Goal: Task Accomplishment & Management: Manage account settings

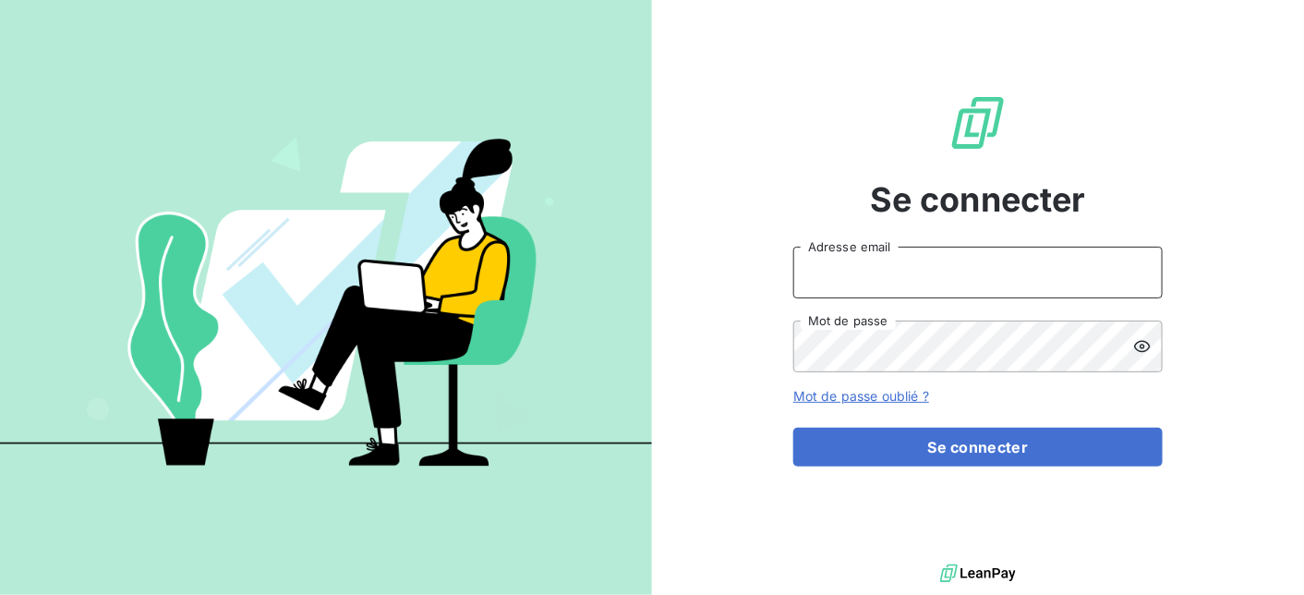
click at [891, 273] on input "Adresse email" at bounding box center [977, 273] width 369 height 52
type input "[EMAIL_ADDRESS][DOMAIN_NAME]"
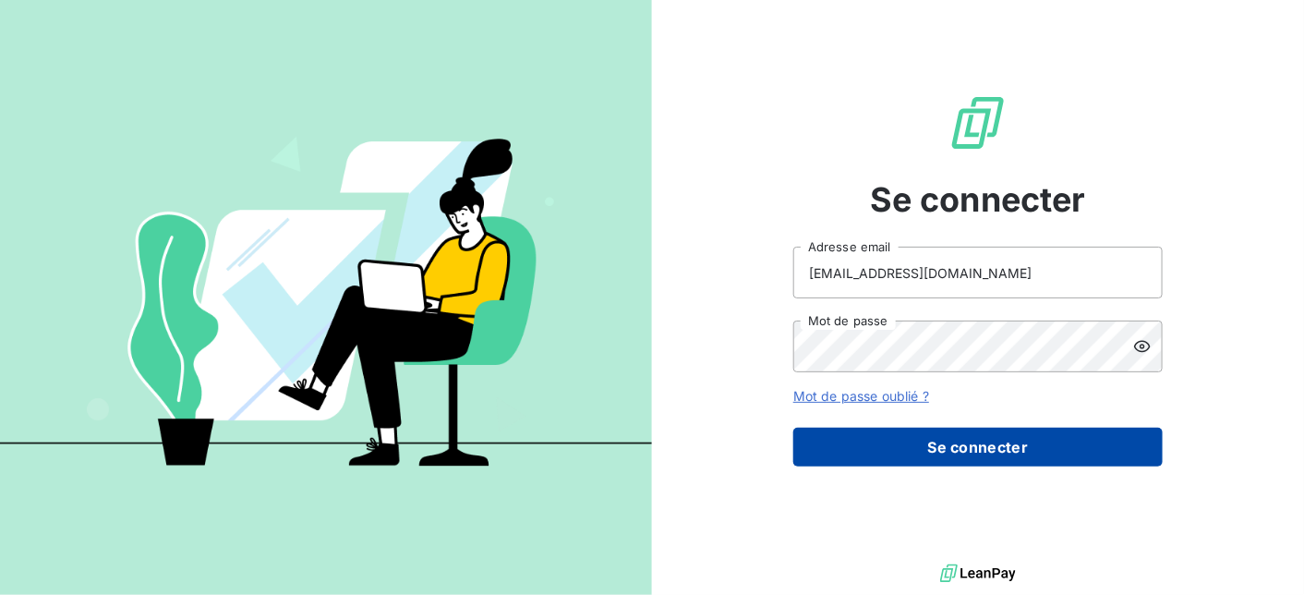
click at [964, 439] on button "Se connecter" at bounding box center [977, 447] width 369 height 39
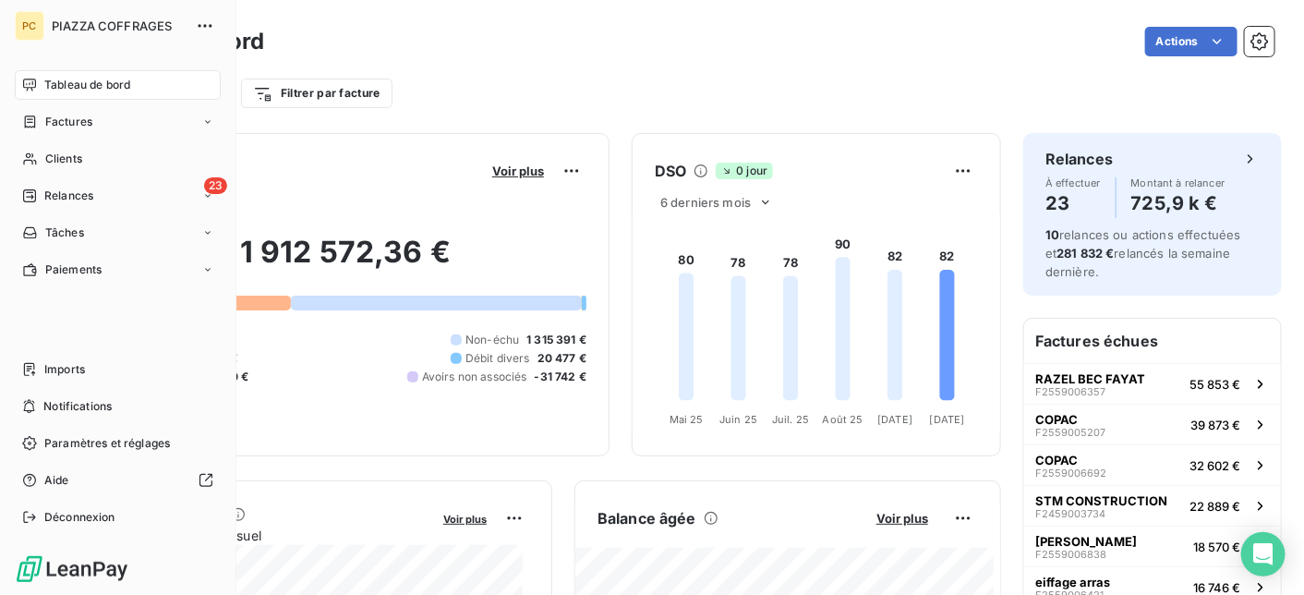
click at [92, 87] on span "Tableau de bord" at bounding box center [87, 85] width 86 height 17
click at [62, 156] on span "Clients" at bounding box center [63, 159] width 37 height 17
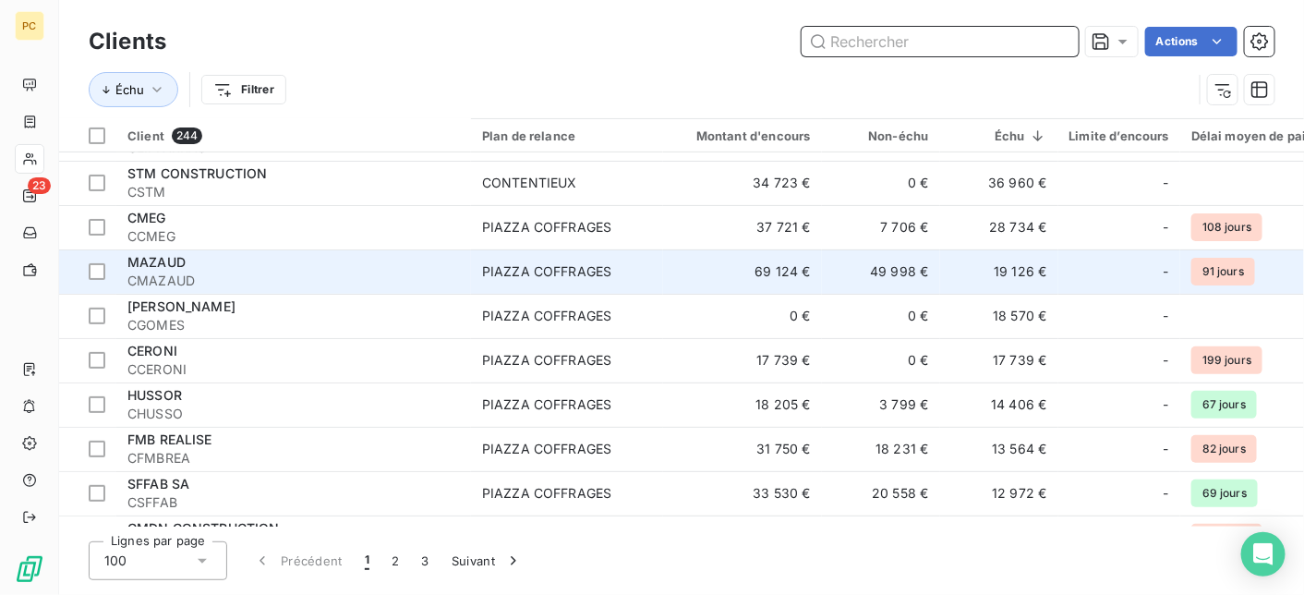
scroll to position [185, 0]
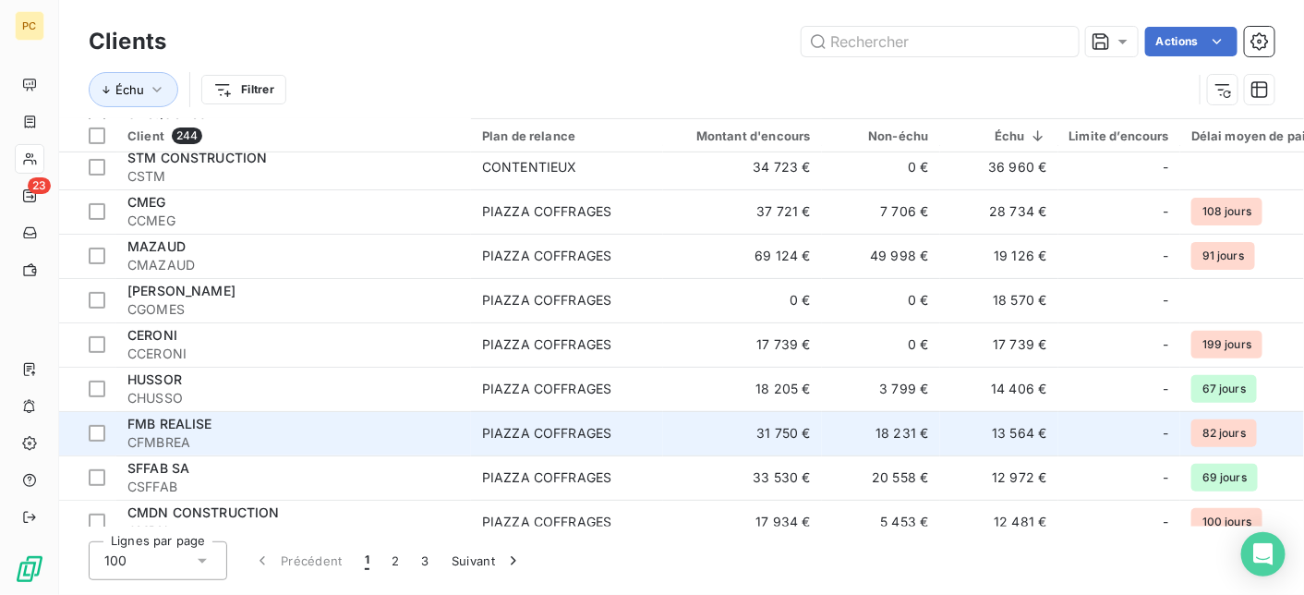
click at [218, 437] on span "CFMBREA" at bounding box center [293, 442] width 333 height 18
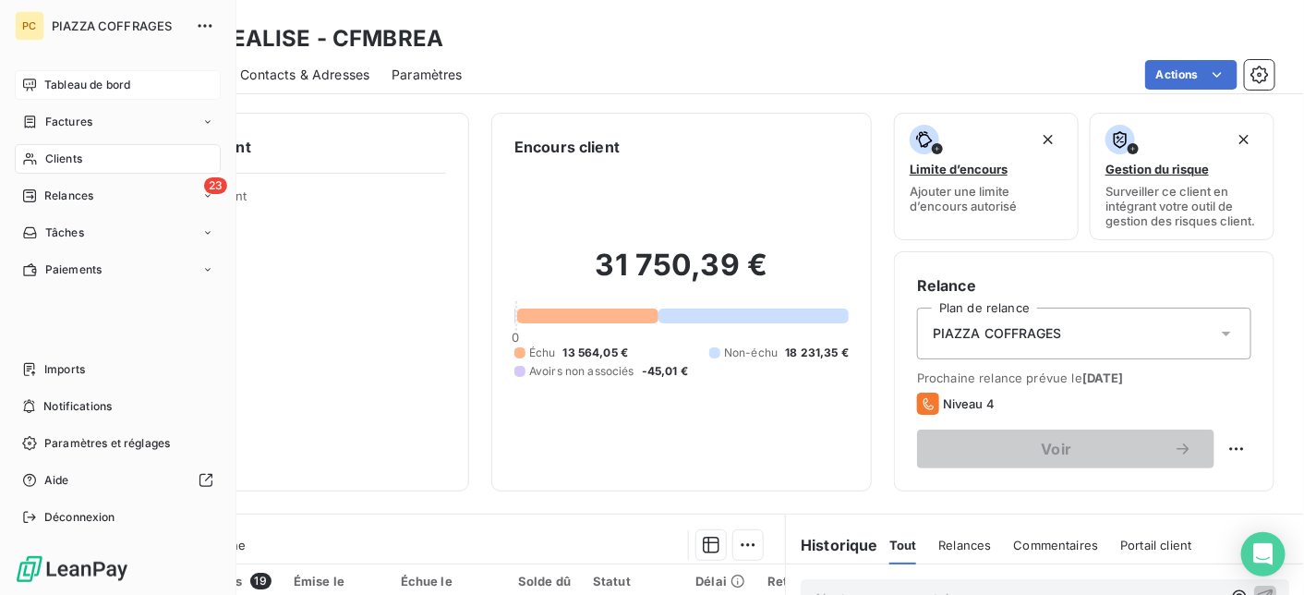
click at [58, 85] on span "Tableau de bord" at bounding box center [87, 85] width 86 height 17
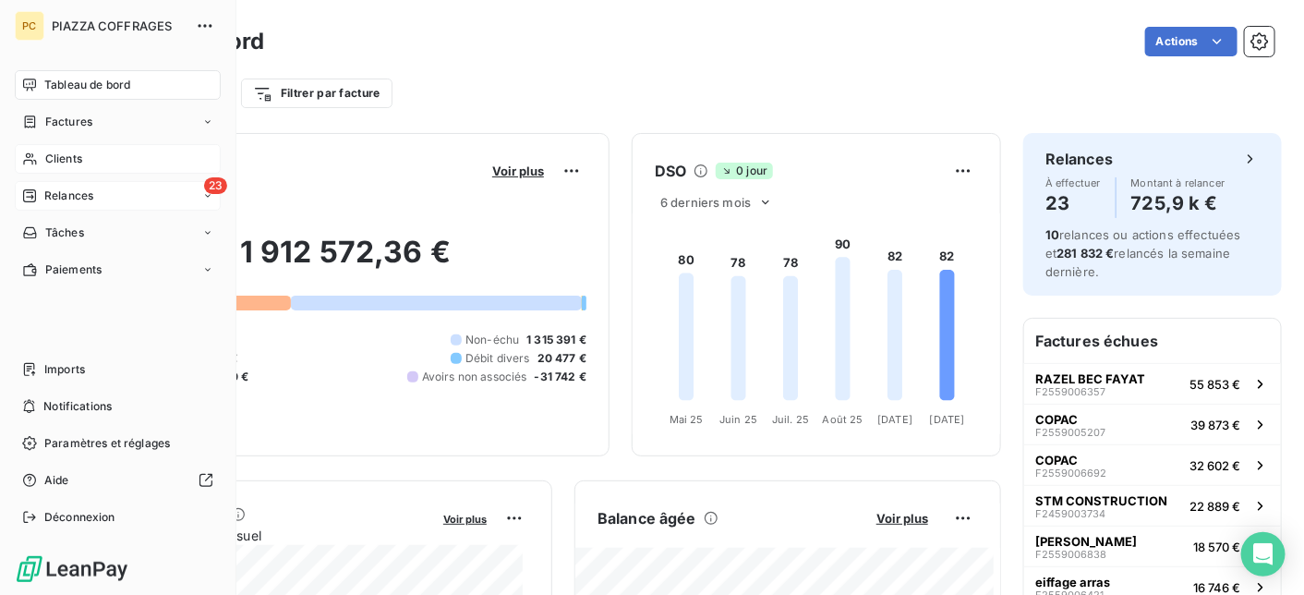
click at [74, 196] on span "Relances" at bounding box center [68, 196] width 49 height 17
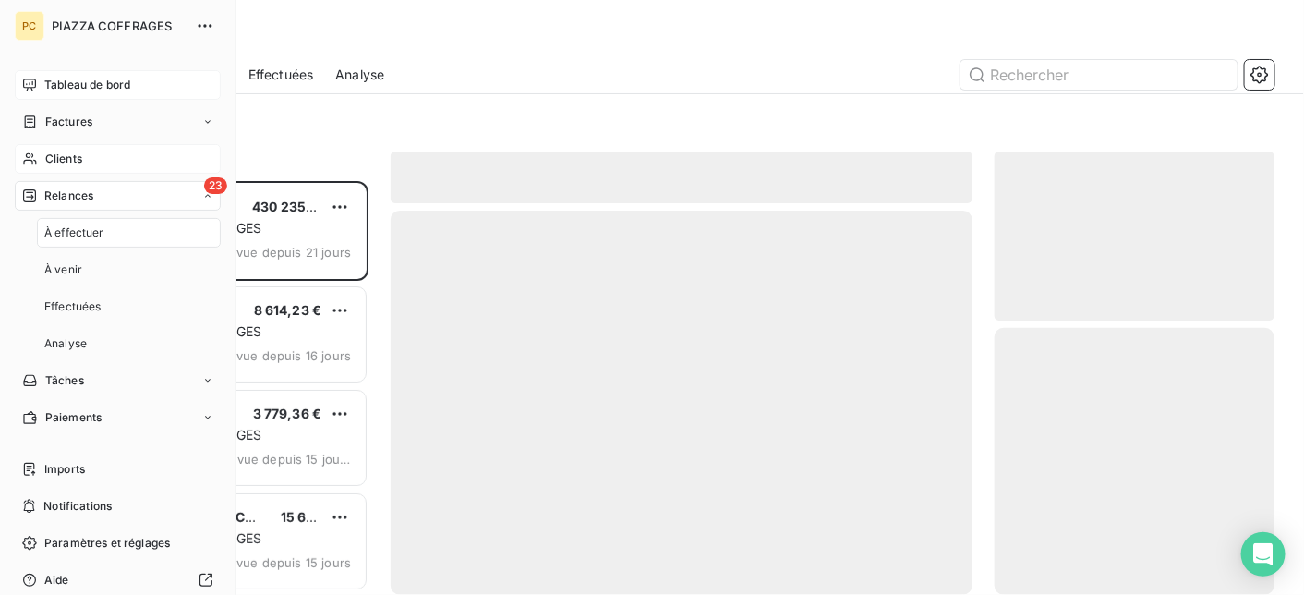
scroll to position [400, 266]
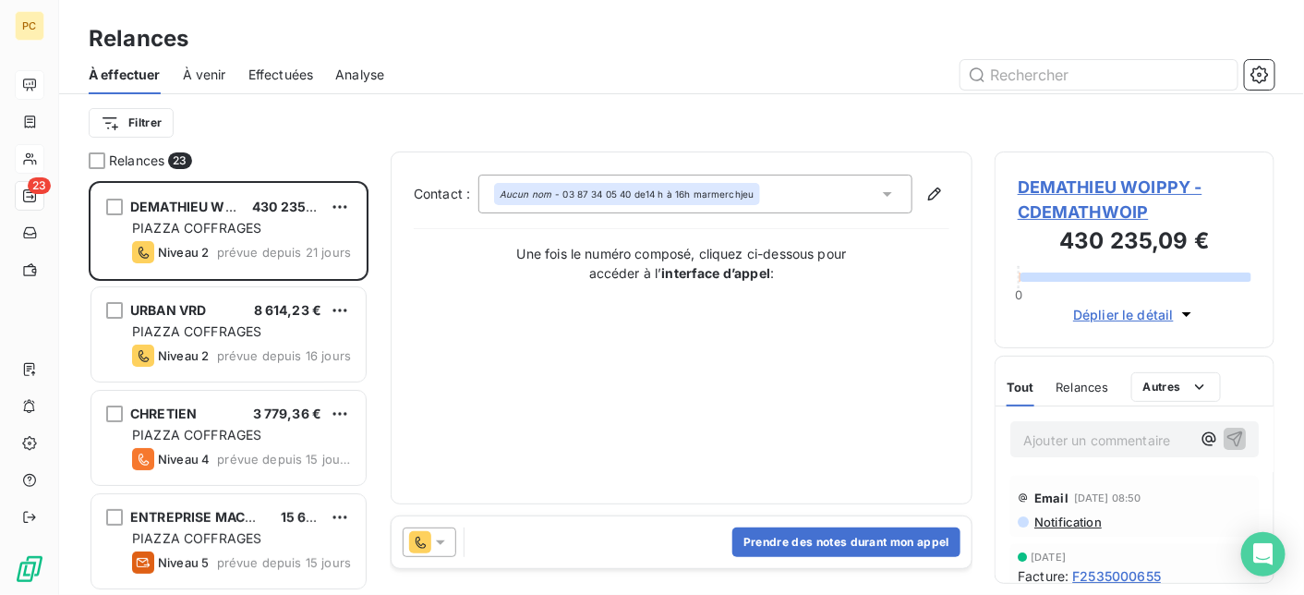
click at [272, 119] on div "Filtrer" at bounding box center [682, 122] width 1186 height 35
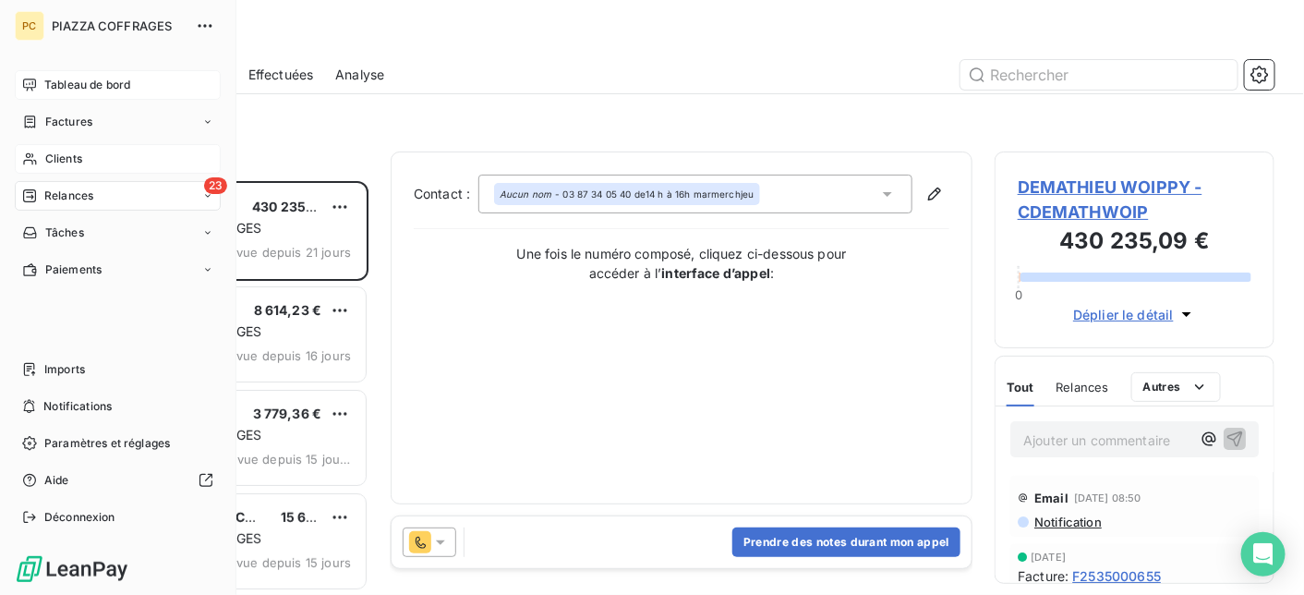
click at [56, 80] on span "Tableau de bord" at bounding box center [87, 85] width 86 height 17
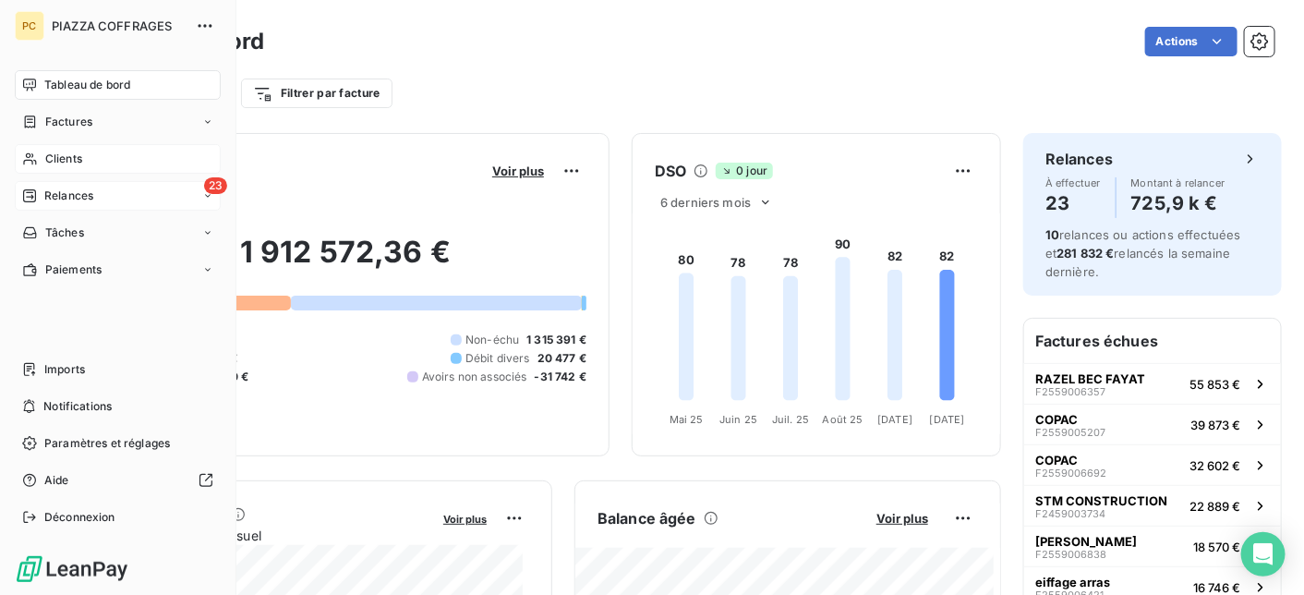
click at [67, 191] on span "Relances" at bounding box center [68, 196] width 49 height 17
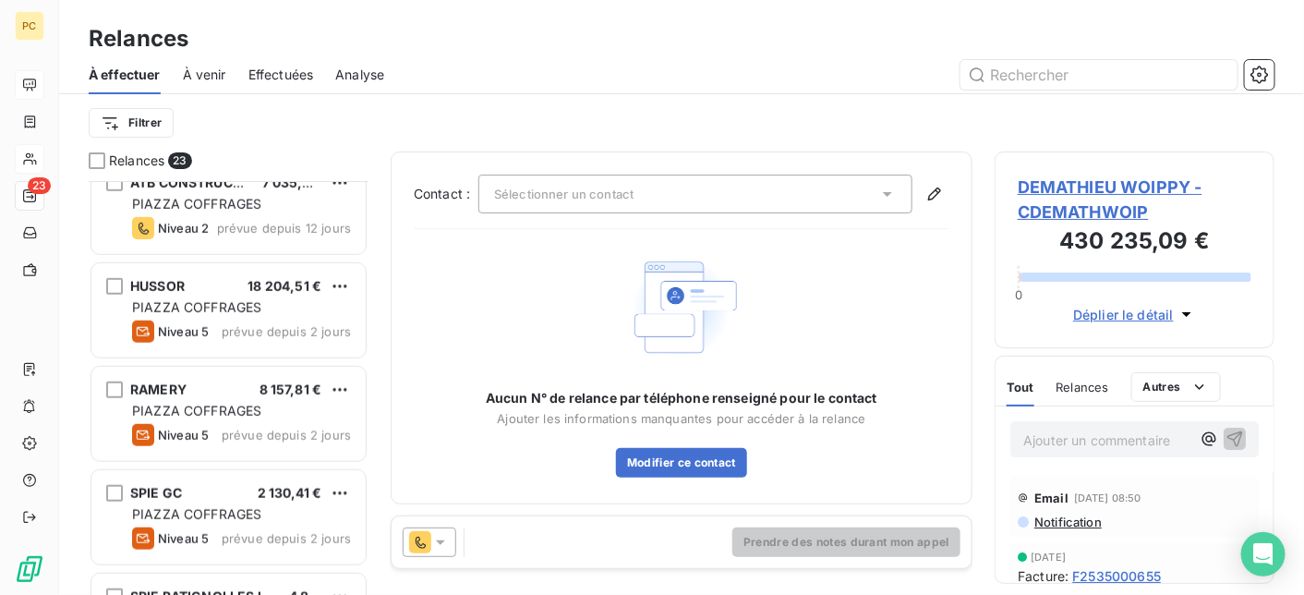
scroll to position [554, 0]
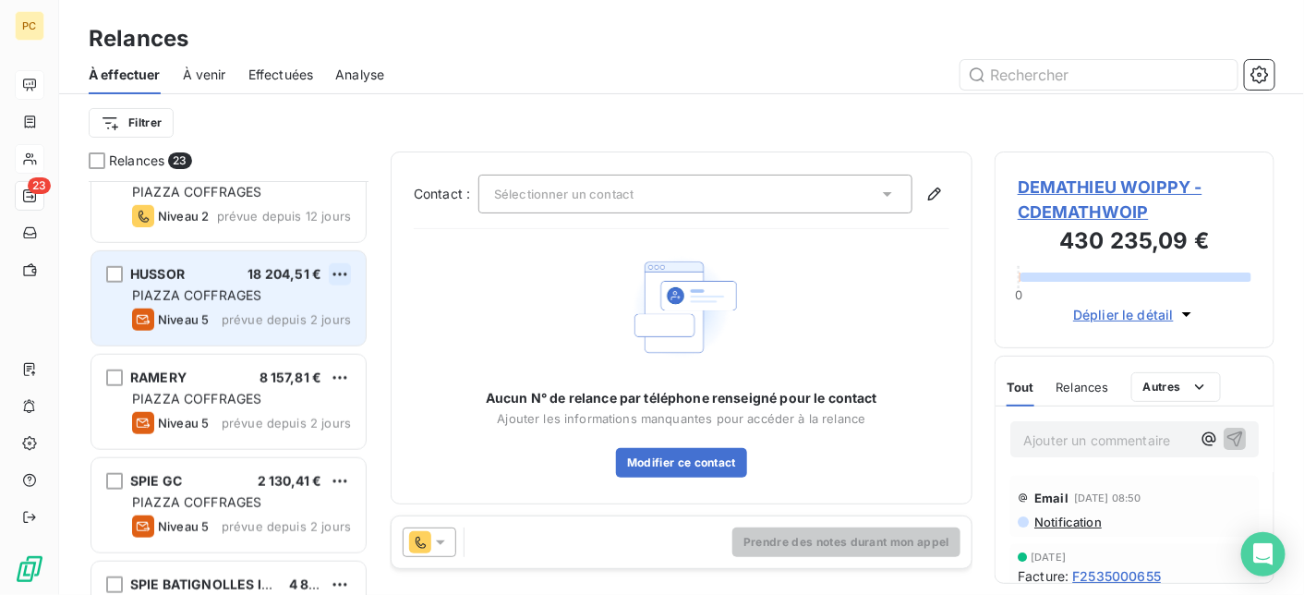
click at [345, 272] on html "PC 23 Relances À effectuer À venir Effectuées Analyse Filtrer Relances 23 HABIT…" at bounding box center [652, 297] width 1304 height 595
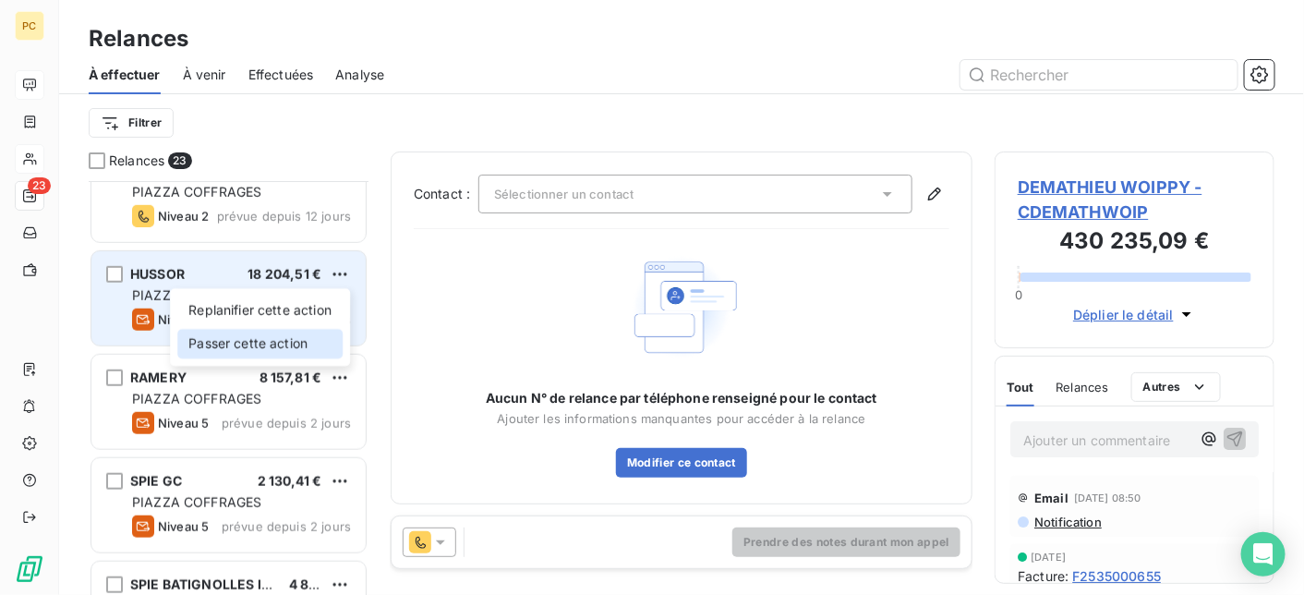
click at [303, 347] on div "Passer cette action" at bounding box center [259, 344] width 165 height 30
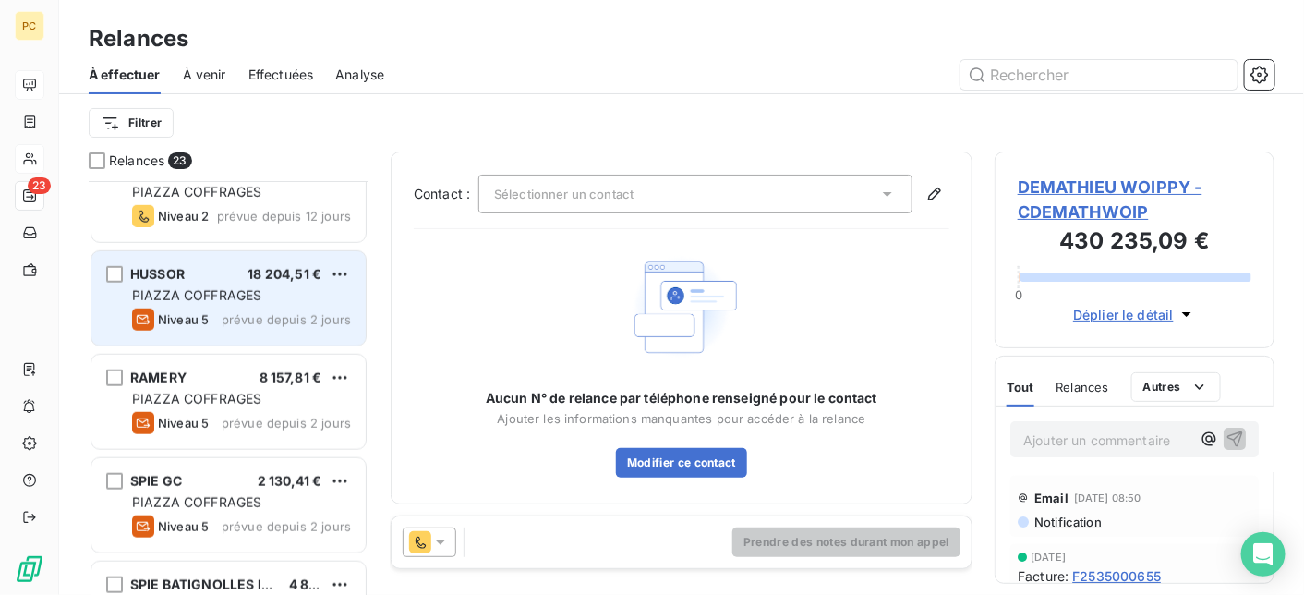
scroll to position [400, 266]
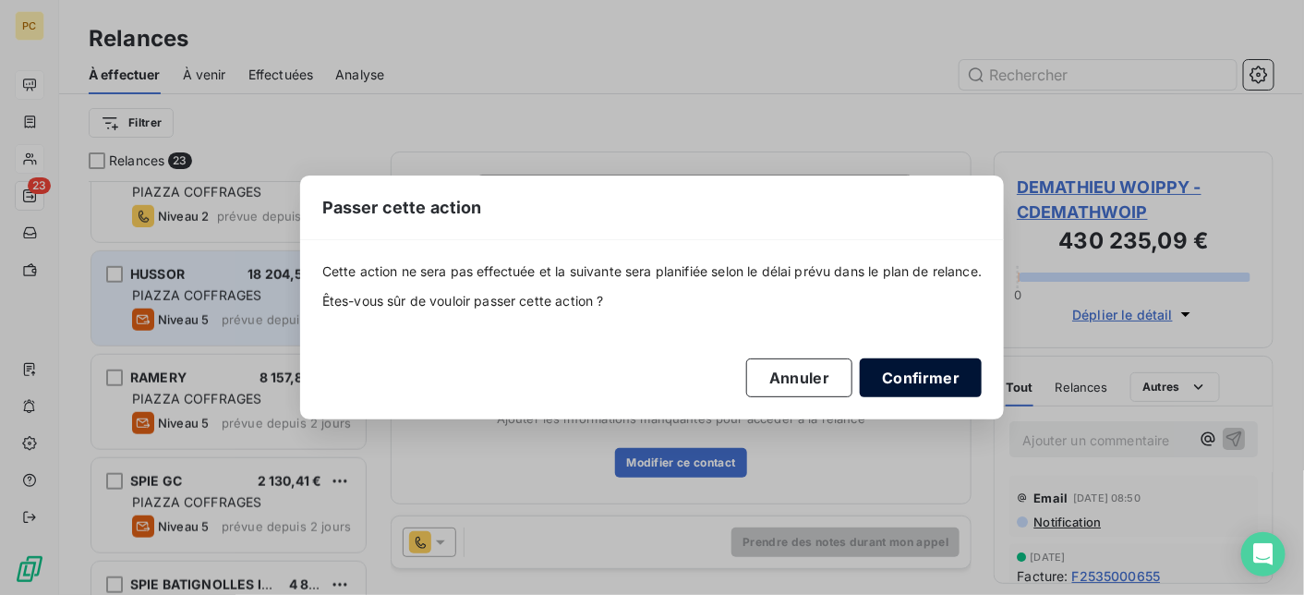
click at [921, 378] on button "Confirmer" at bounding box center [921, 377] width 122 height 39
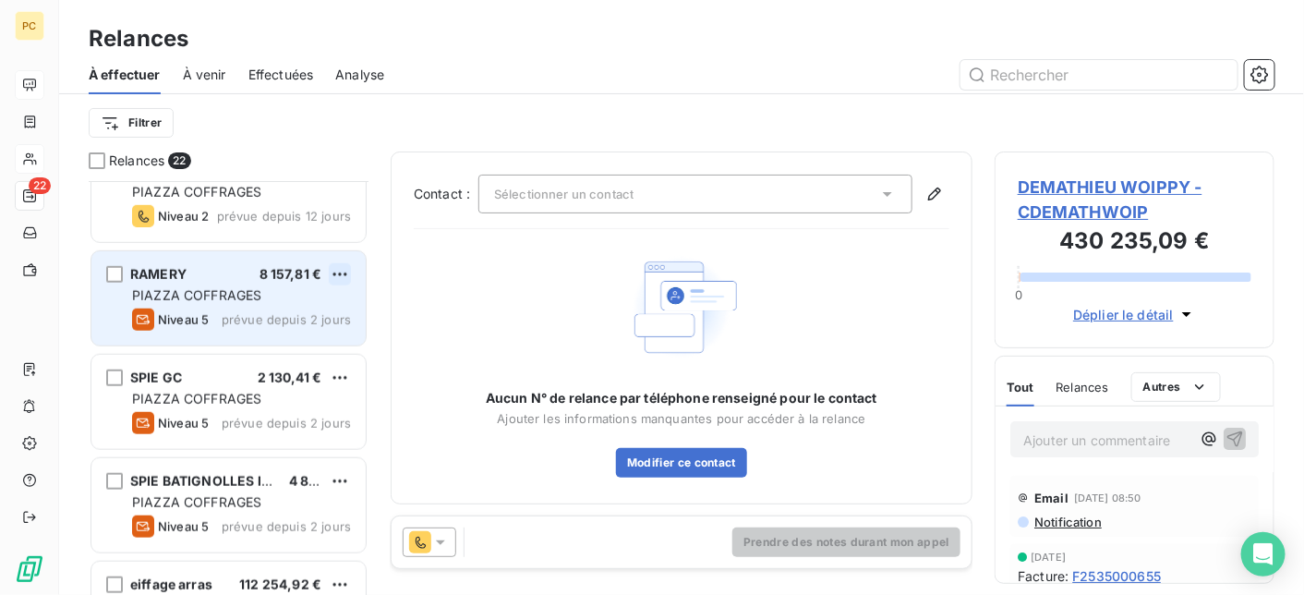
click at [341, 270] on html "PC 22 Relances À effectuer À venir Effectuées Analyse Filtrer Relances 22 HABIT…" at bounding box center [652, 297] width 1304 height 595
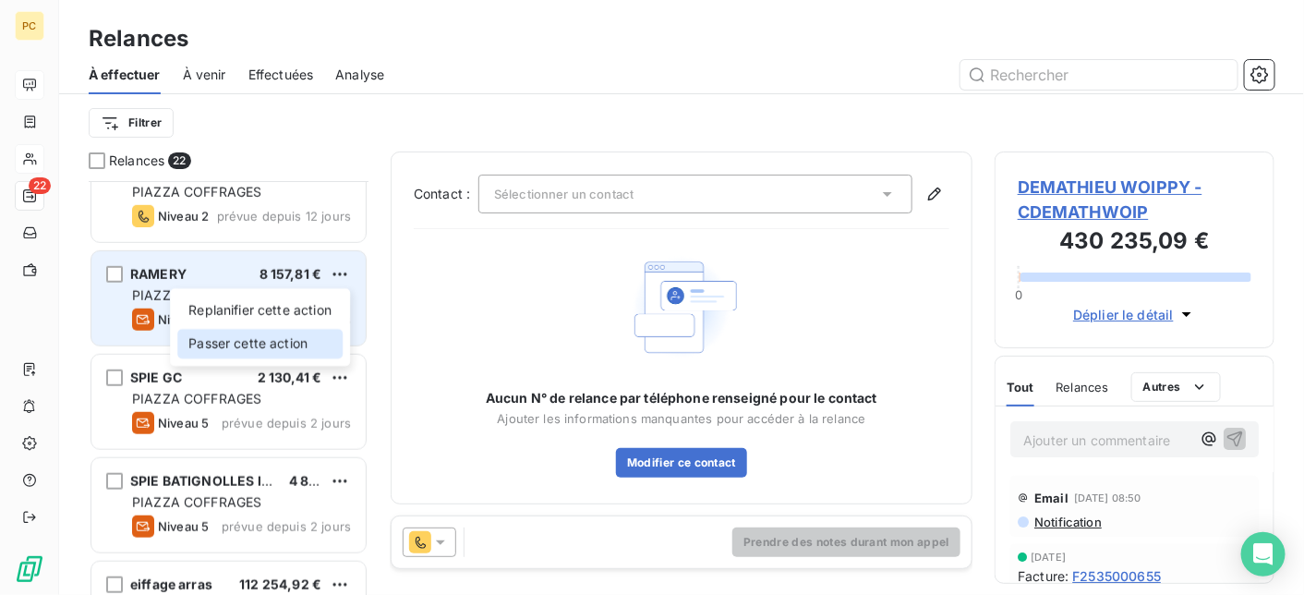
click at [295, 354] on div "Passer cette action" at bounding box center [259, 344] width 165 height 30
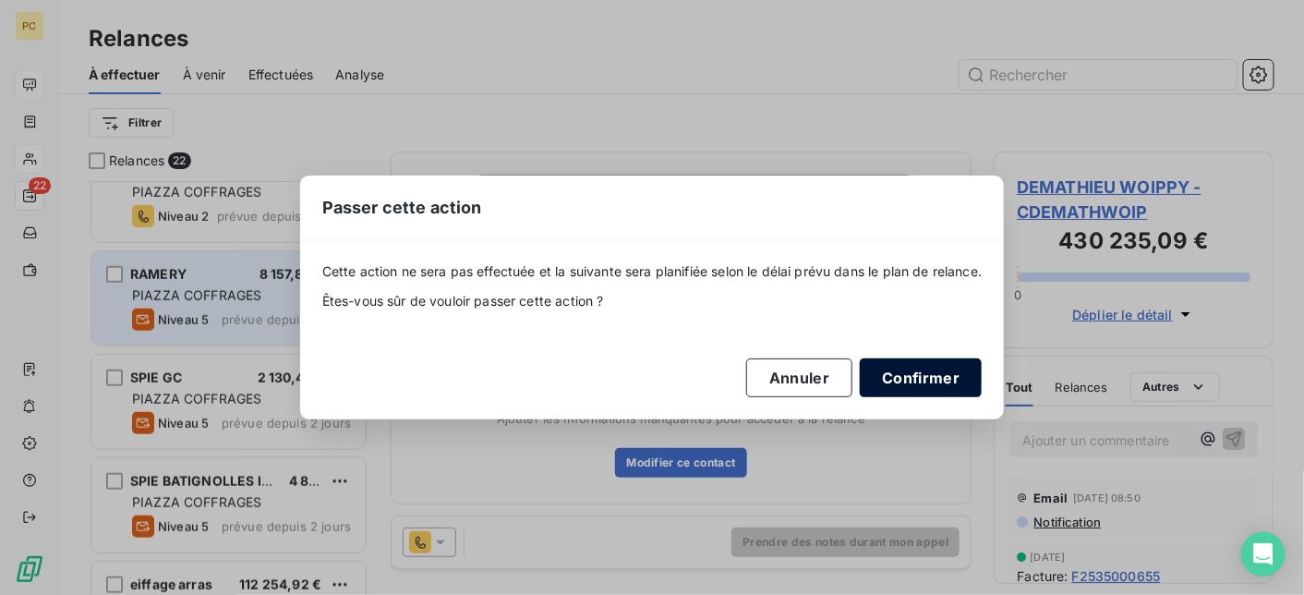
click at [952, 369] on button "Confirmer" at bounding box center [921, 377] width 122 height 39
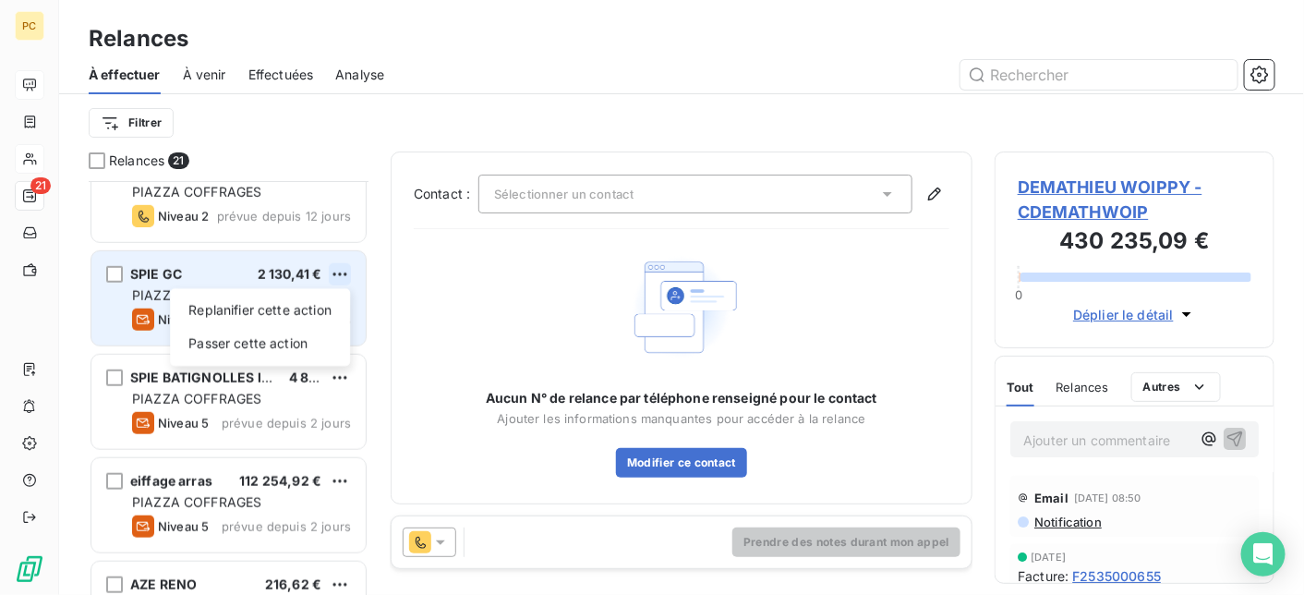
click at [343, 272] on html "PC 21 Relances À effectuer À venir Effectuées Analyse Filtrer Relances 21 HABIT…" at bounding box center [652, 297] width 1304 height 595
click at [305, 345] on div "Passer cette action" at bounding box center [259, 344] width 165 height 30
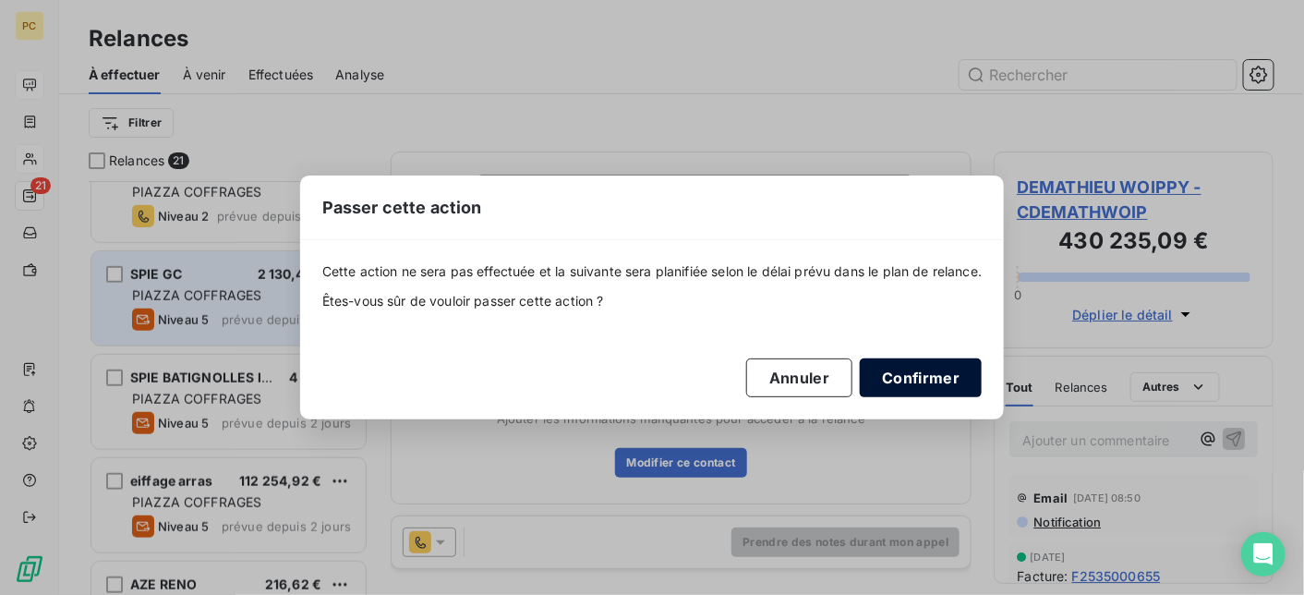
click at [936, 376] on button "Confirmer" at bounding box center [921, 377] width 122 height 39
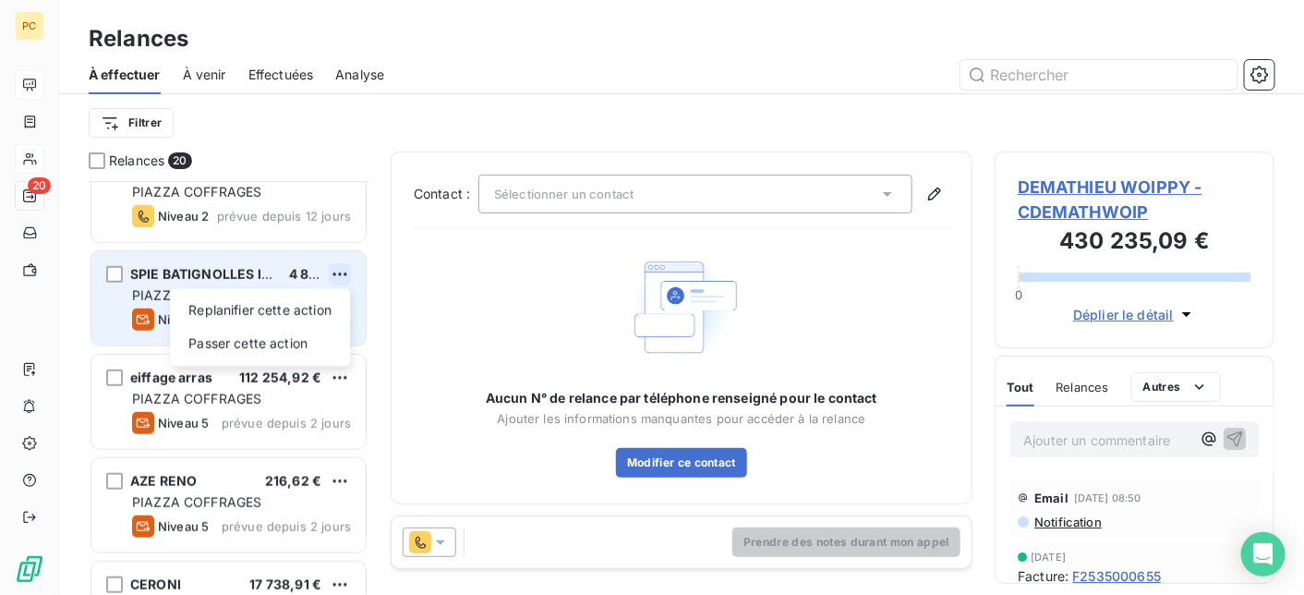
click at [337, 273] on html "PC 20 Relances À effectuer À venir Effectuées Analyse Filtrer Relances 20 HABIT…" at bounding box center [652, 297] width 1304 height 595
click at [289, 345] on div "Passer cette action" at bounding box center [259, 344] width 165 height 30
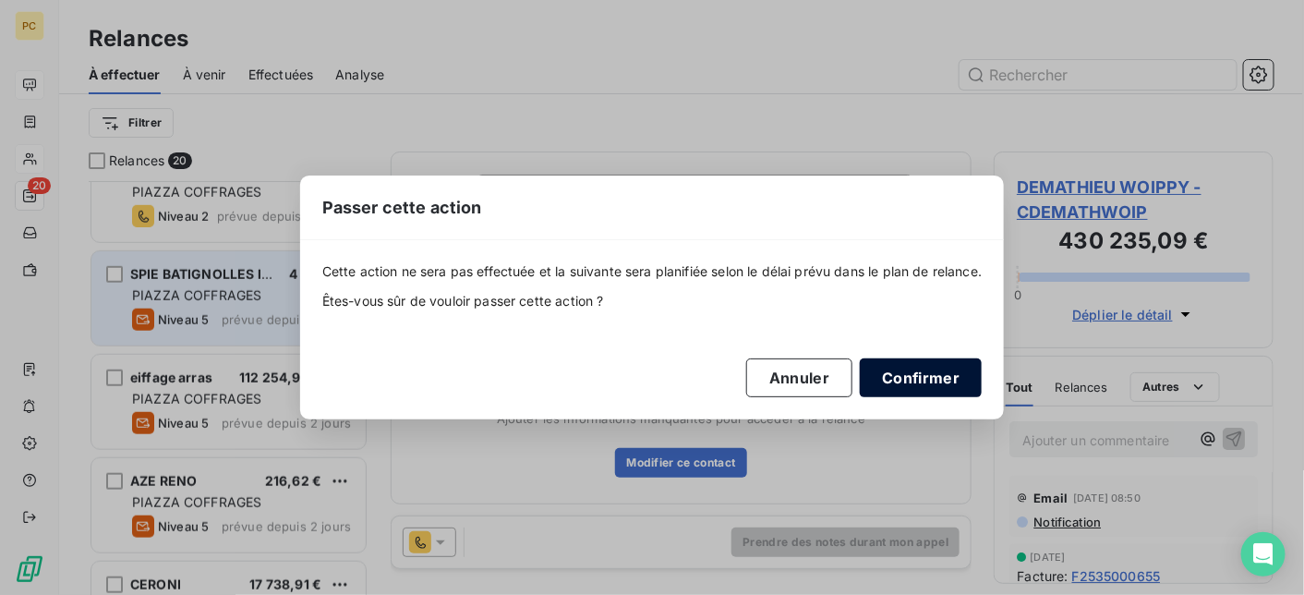
click at [934, 375] on button "Confirmer" at bounding box center [921, 377] width 122 height 39
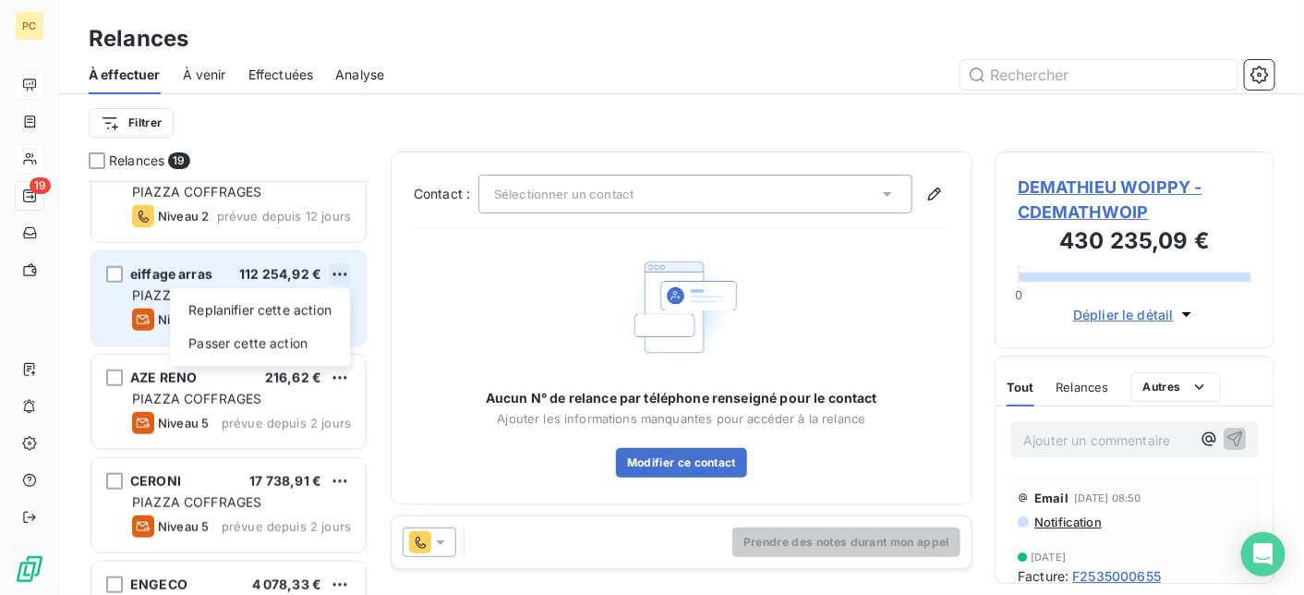
click at [346, 273] on html "PC 19 Relances À effectuer À venir Effectuées Analyse Filtrer Relances 19 HABIT…" at bounding box center [652, 297] width 1304 height 595
click at [293, 343] on div "Passer cette action" at bounding box center [259, 344] width 165 height 30
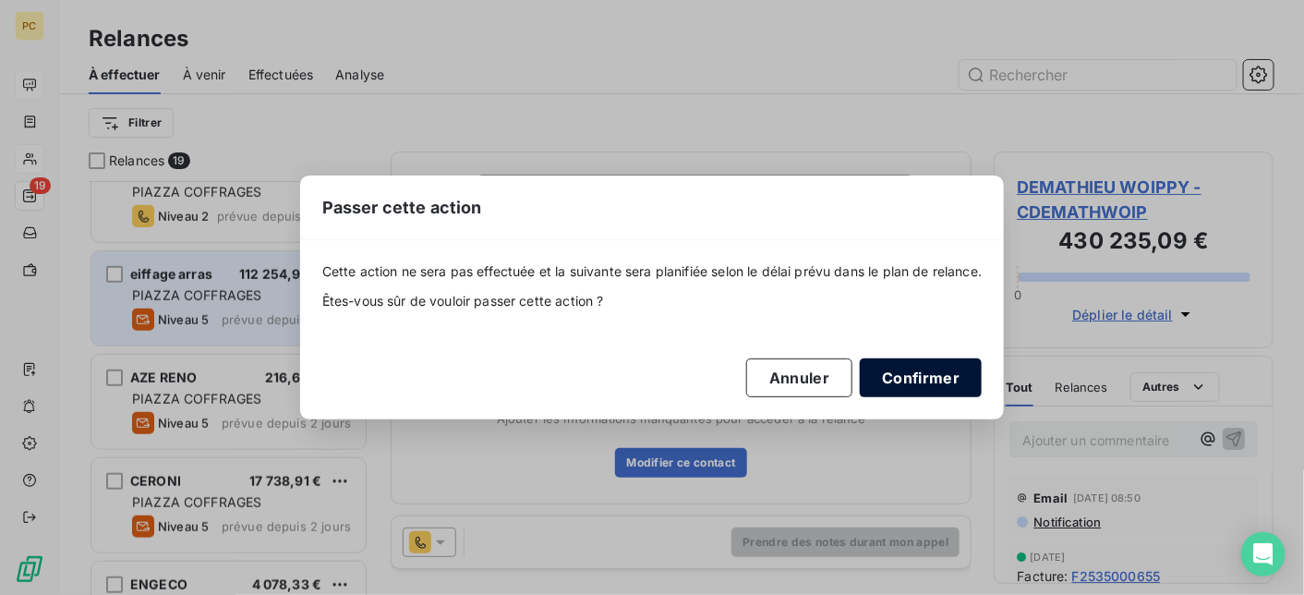
drag, startPoint x: 958, startPoint y: 374, endPoint x: 948, endPoint y: 370, distance: 10.8
click at [957, 374] on button "Confirmer" at bounding box center [921, 377] width 122 height 39
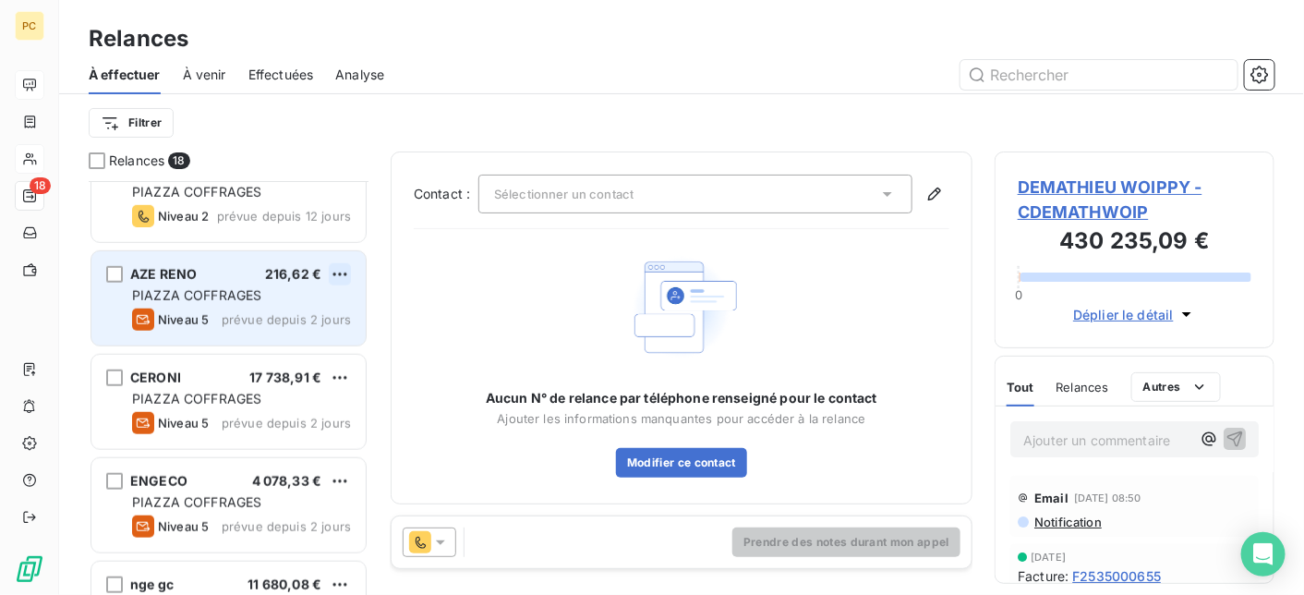
click at [344, 274] on html "PC 18 Relances À effectuer À venir Effectuées Analyse Filtrer Relances 18 HABIT…" at bounding box center [652, 297] width 1304 height 595
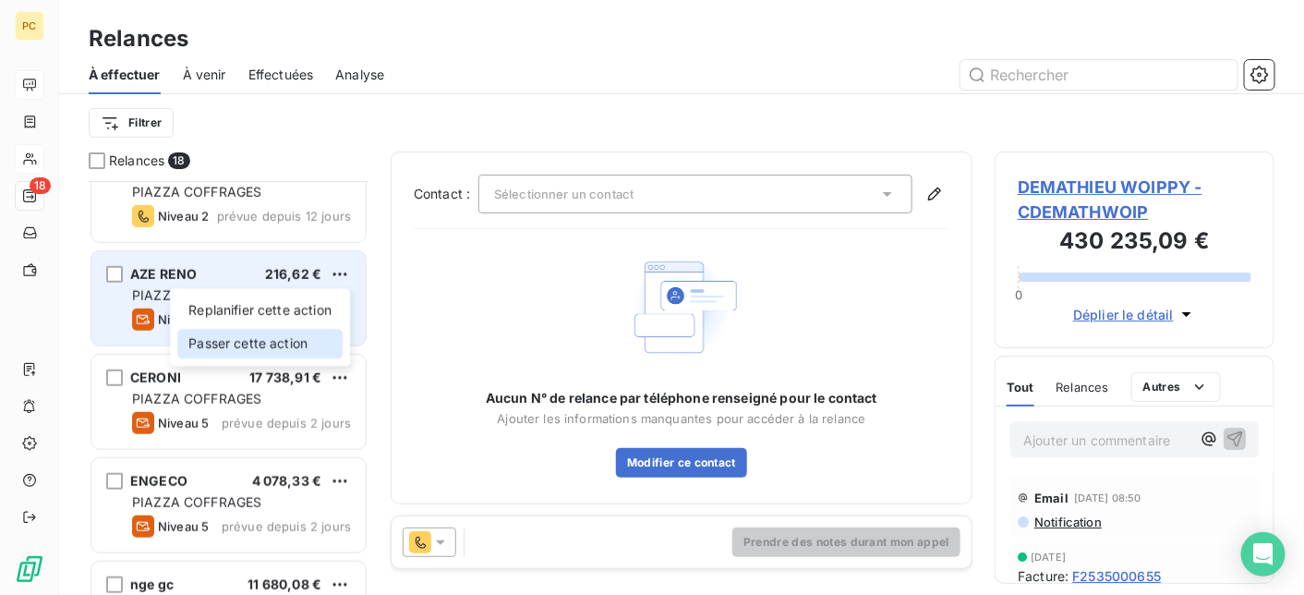
click at [310, 336] on div "Passer cette action" at bounding box center [259, 344] width 165 height 30
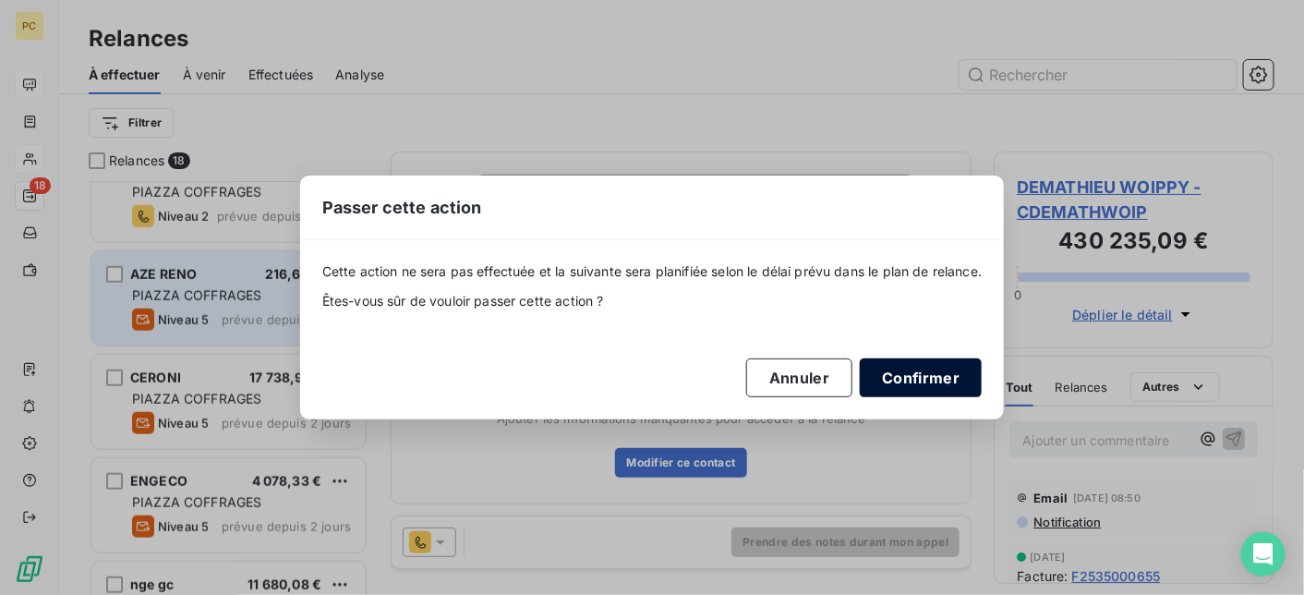
click at [947, 382] on button "Confirmer" at bounding box center [921, 377] width 122 height 39
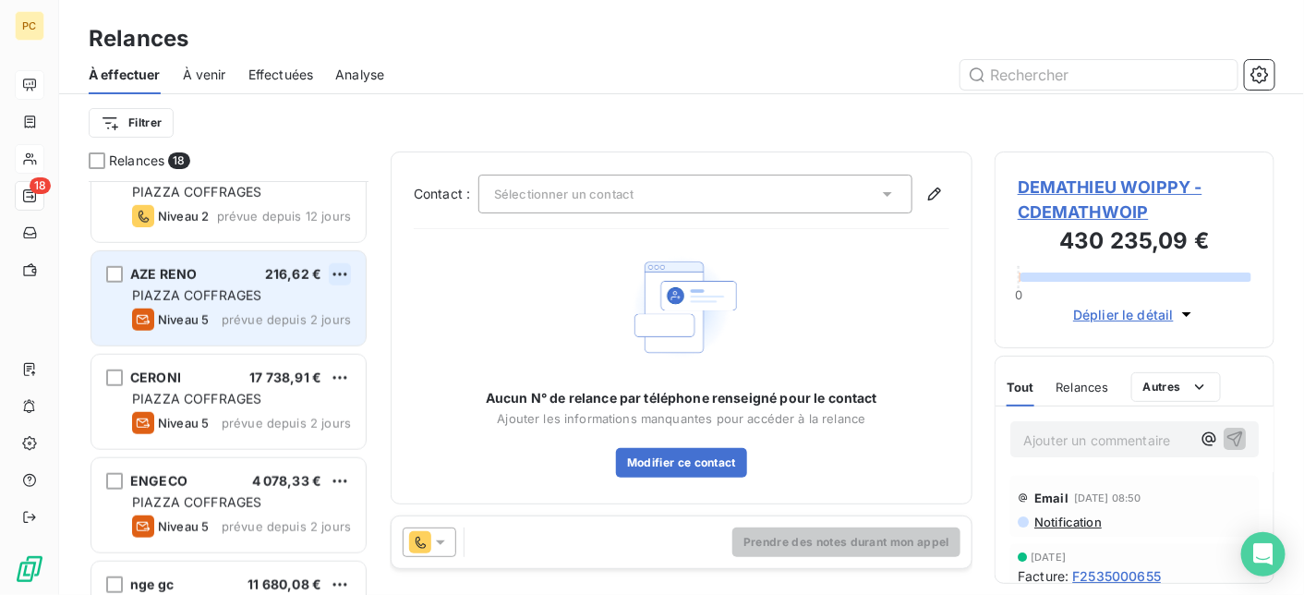
click at [342, 274] on html "PC 18 Relances À effectuer À venir Effectuées Analyse Filtrer Relances 18 HABIT…" at bounding box center [652, 297] width 1304 height 595
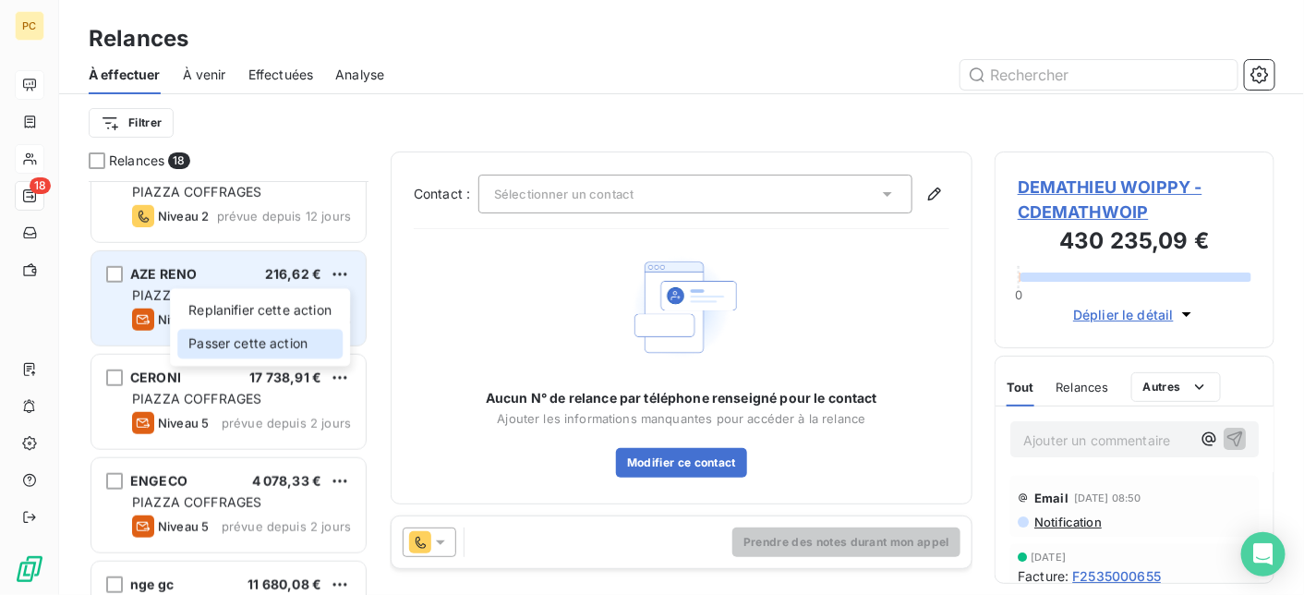
click at [302, 347] on div "Passer cette action" at bounding box center [259, 344] width 165 height 30
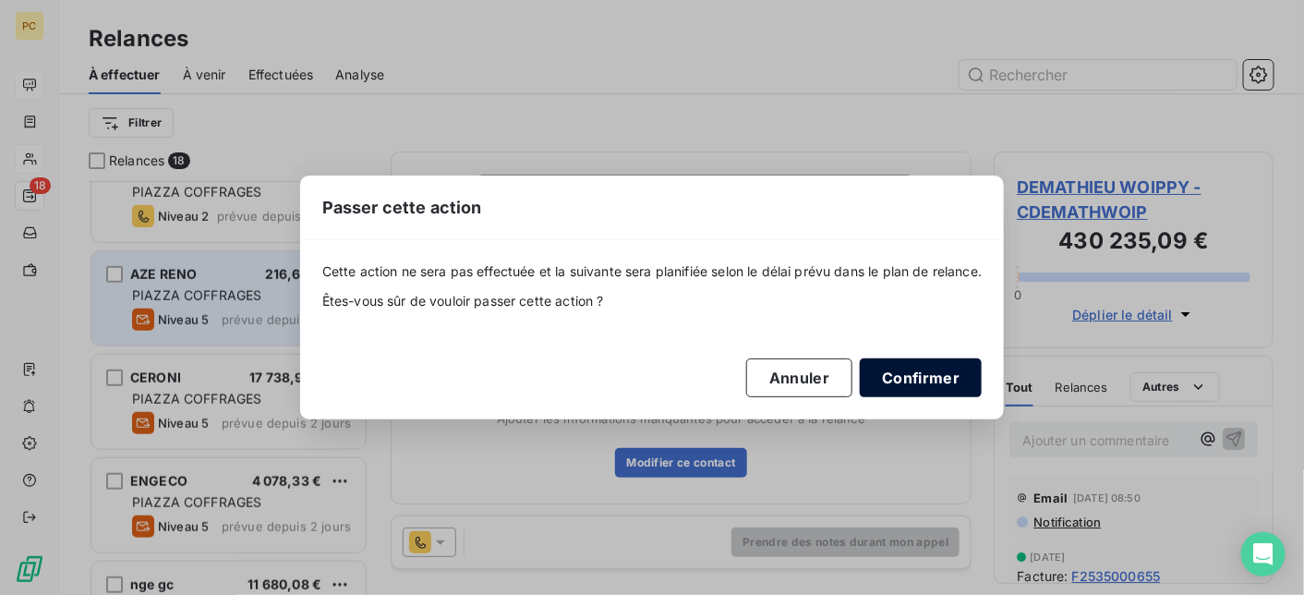
click at [941, 373] on button "Confirmer" at bounding box center [921, 377] width 122 height 39
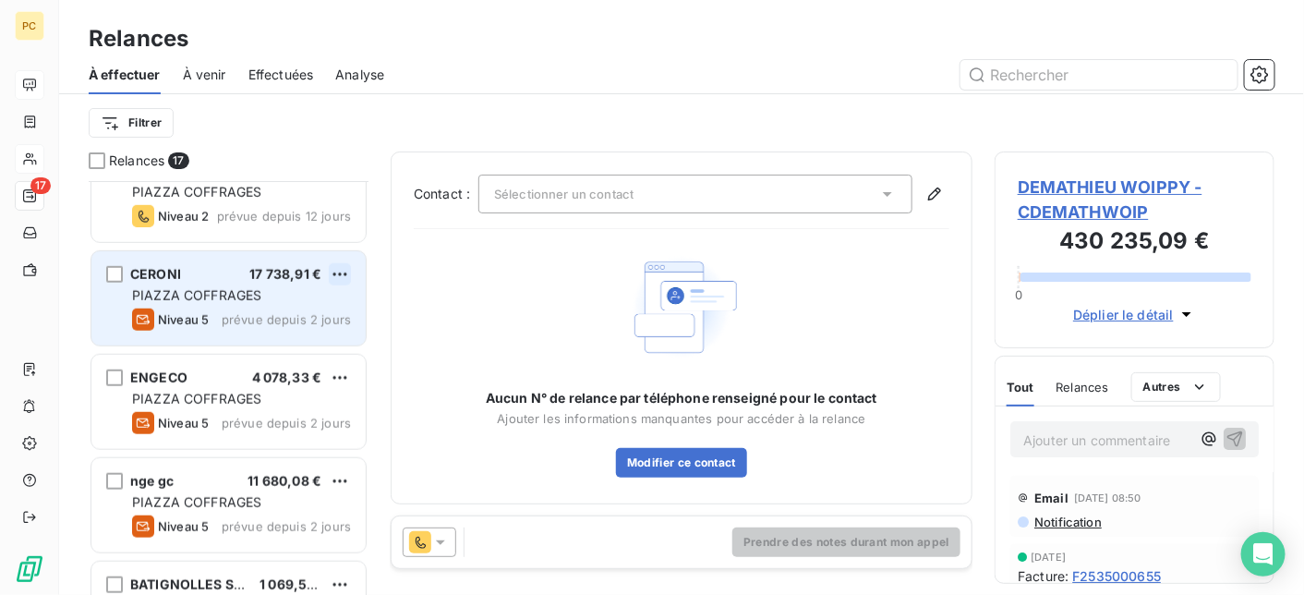
click at [346, 271] on html "PC 17 Relances À effectuer À venir Effectuées Analyse Filtrer Relances 17 HABIT…" at bounding box center [652, 297] width 1304 height 595
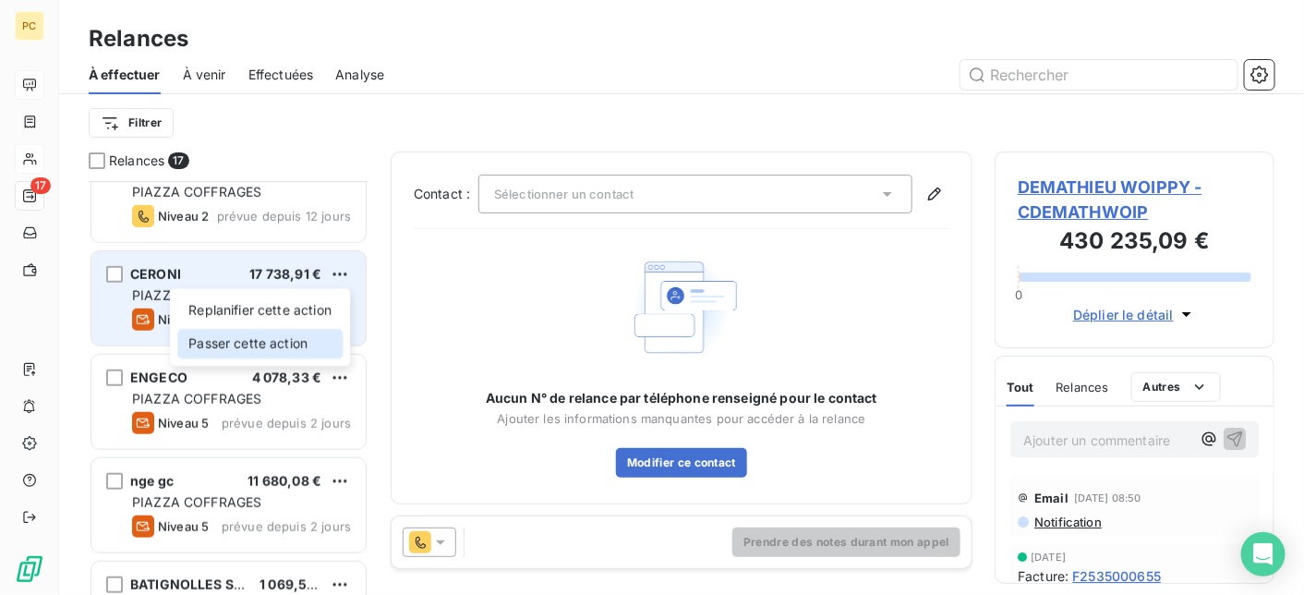
click at [313, 344] on div "Passer cette action" at bounding box center [259, 344] width 165 height 30
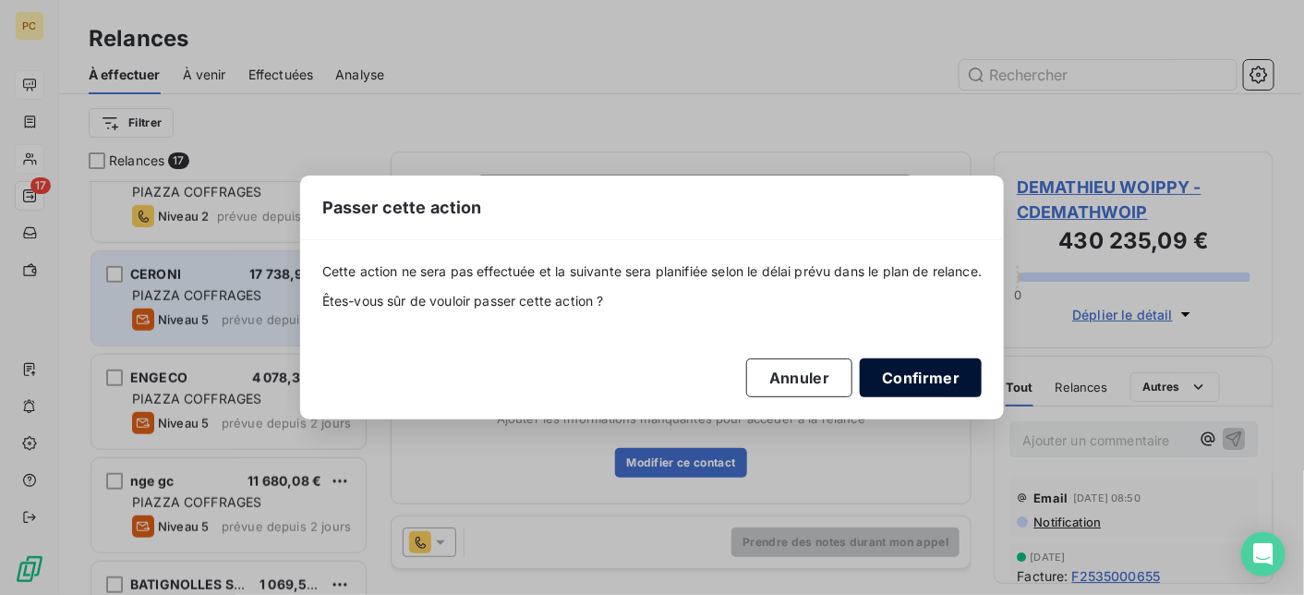
click at [933, 376] on button "Confirmer" at bounding box center [921, 377] width 122 height 39
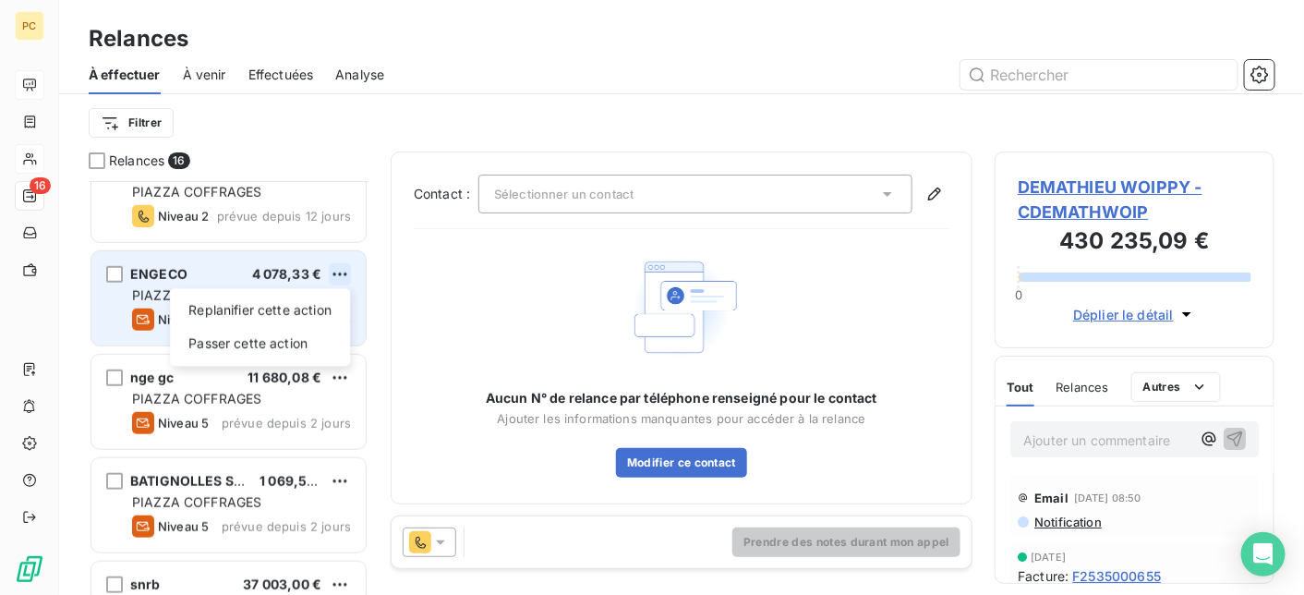
click at [345, 273] on html "PC 16 Relances À effectuer À venir Effectuées Analyse Filtrer Relances 16 HABIT…" at bounding box center [652, 297] width 1304 height 595
click at [312, 345] on div "Passer cette action" at bounding box center [259, 344] width 165 height 30
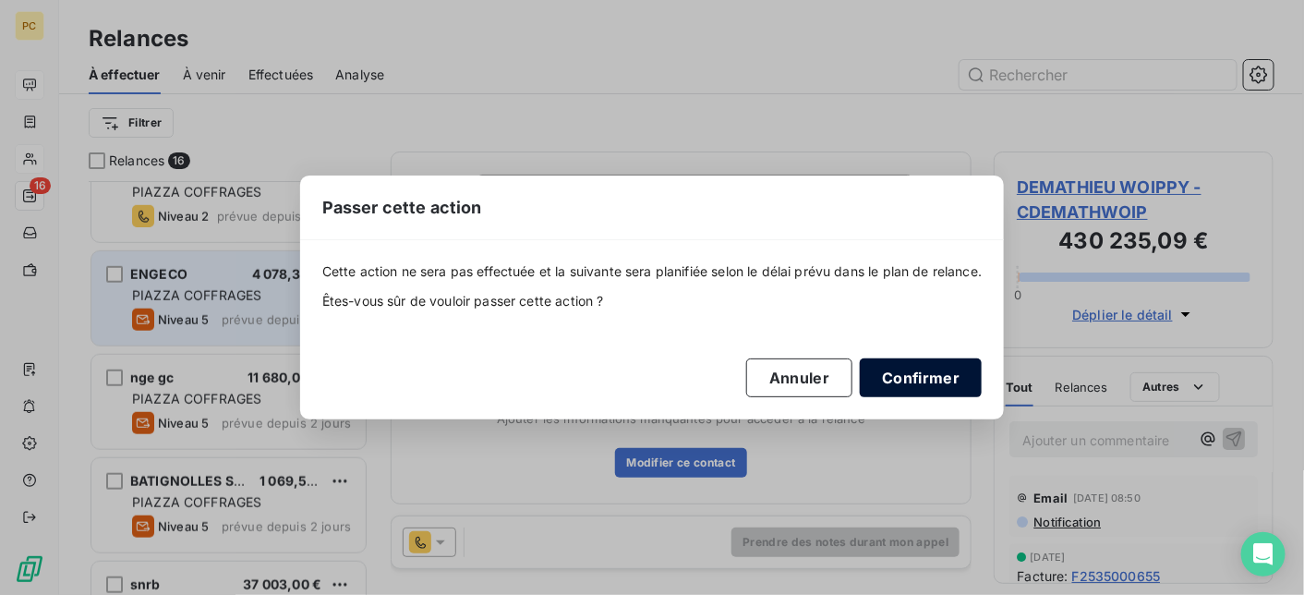
click at [914, 380] on button "Confirmer" at bounding box center [921, 377] width 122 height 39
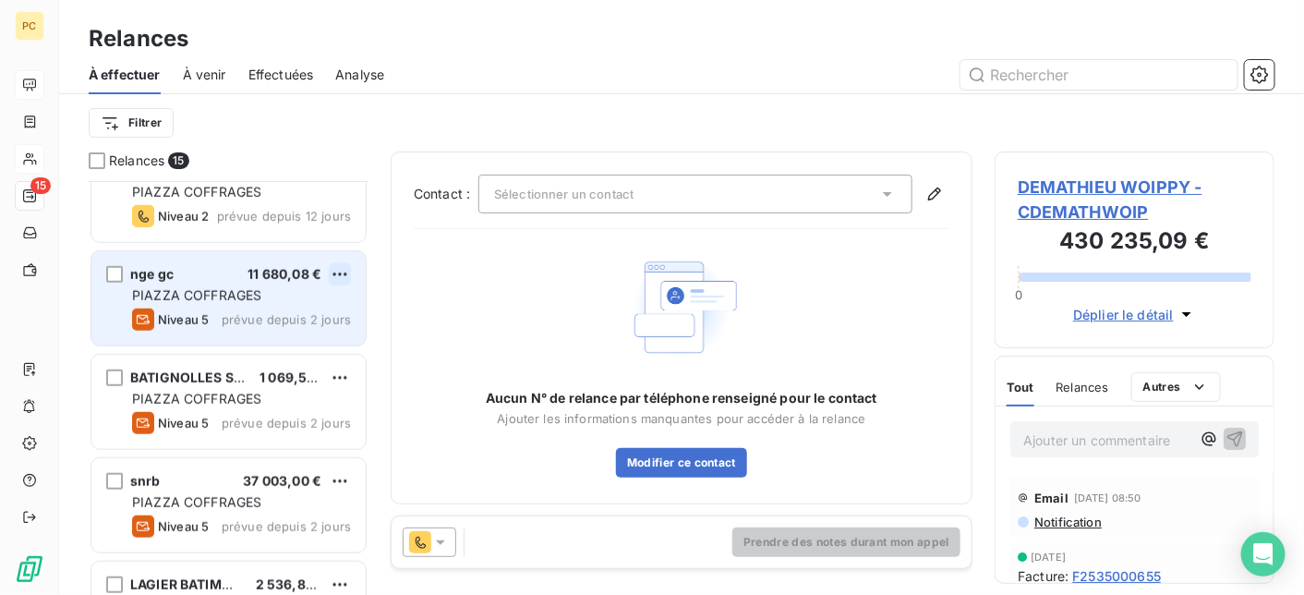
click at [343, 273] on html "PC 15 Relances À effectuer À venir Effectuées Analyse Filtrer Relances 15 HABIT…" at bounding box center [652, 297] width 1304 height 595
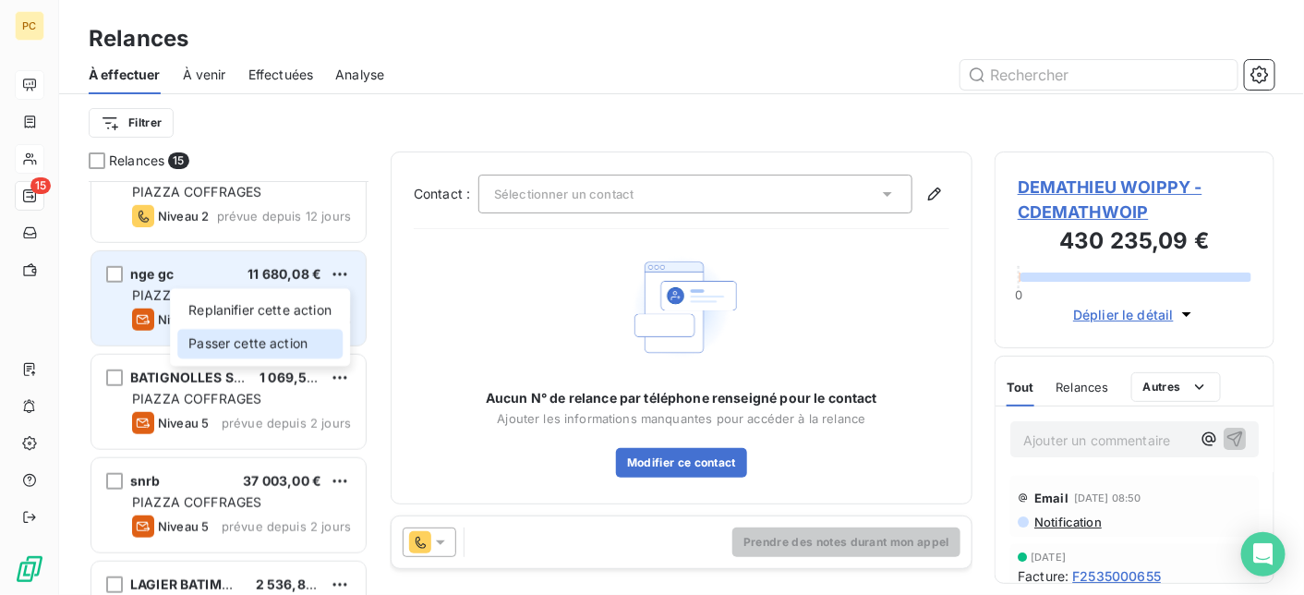
click at [309, 339] on div "Passer cette action" at bounding box center [259, 344] width 165 height 30
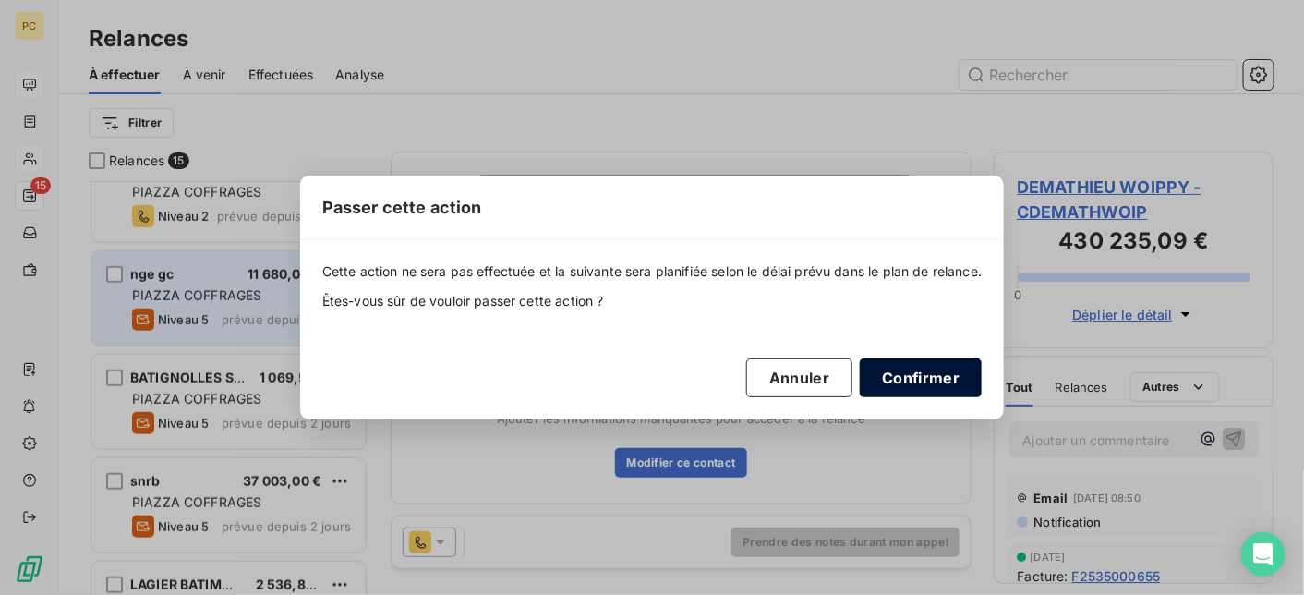
click at [926, 378] on button "Confirmer" at bounding box center [921, 377] width 122 height 39
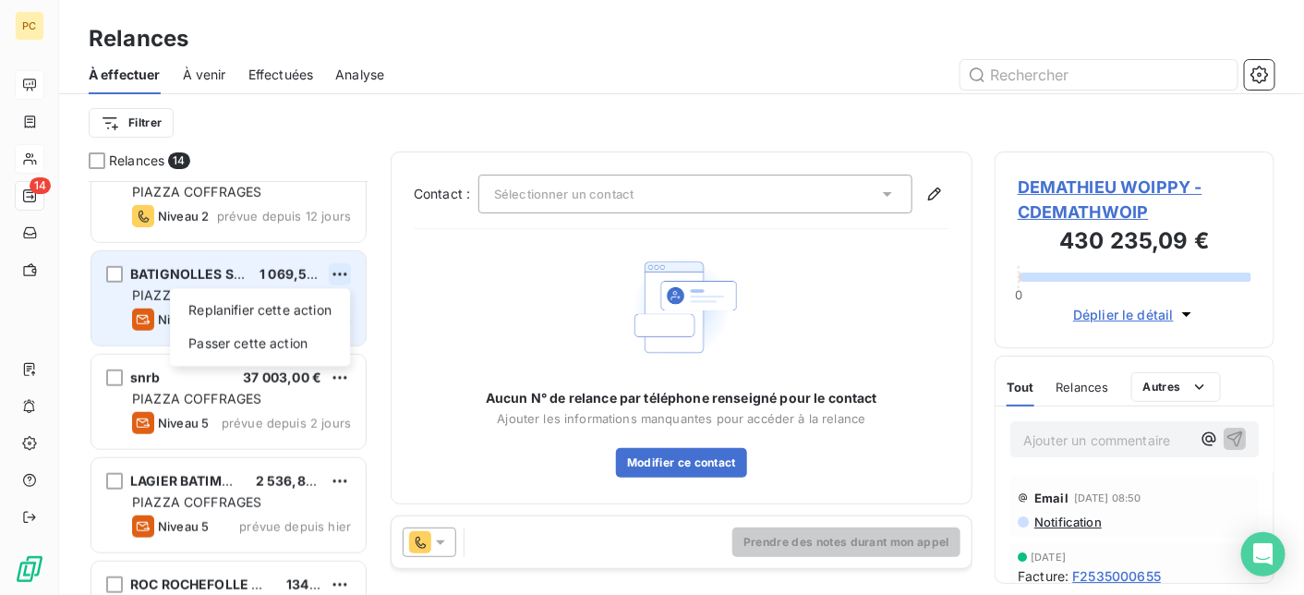
click at [347, 273] on html "PC 14 Relances À effectuer À venir Effectuées Analyse Filtrer Relances 14 HABIT…" at bounding box center [652, 297] width 1304 height 595
click at [310, 339] on div "Passer cette action" at bounding box center [259, 344] width 165 height 30
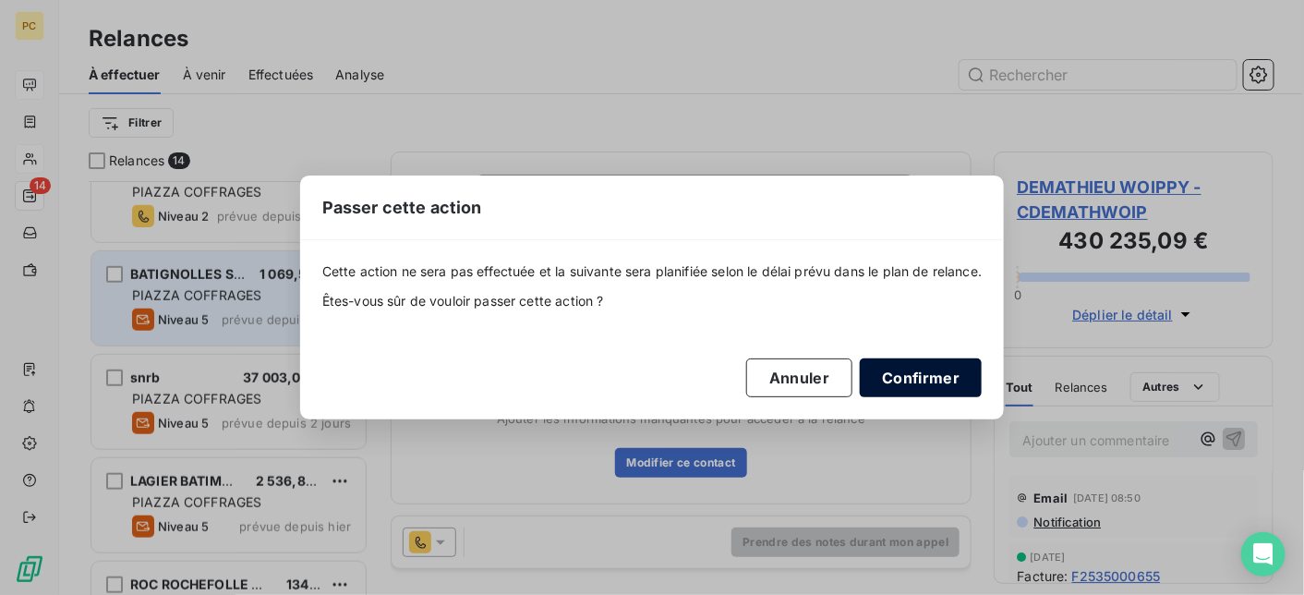
click at [954, 382] on button "Confirmer" at bounding box center [921, 377] width 122 height 39
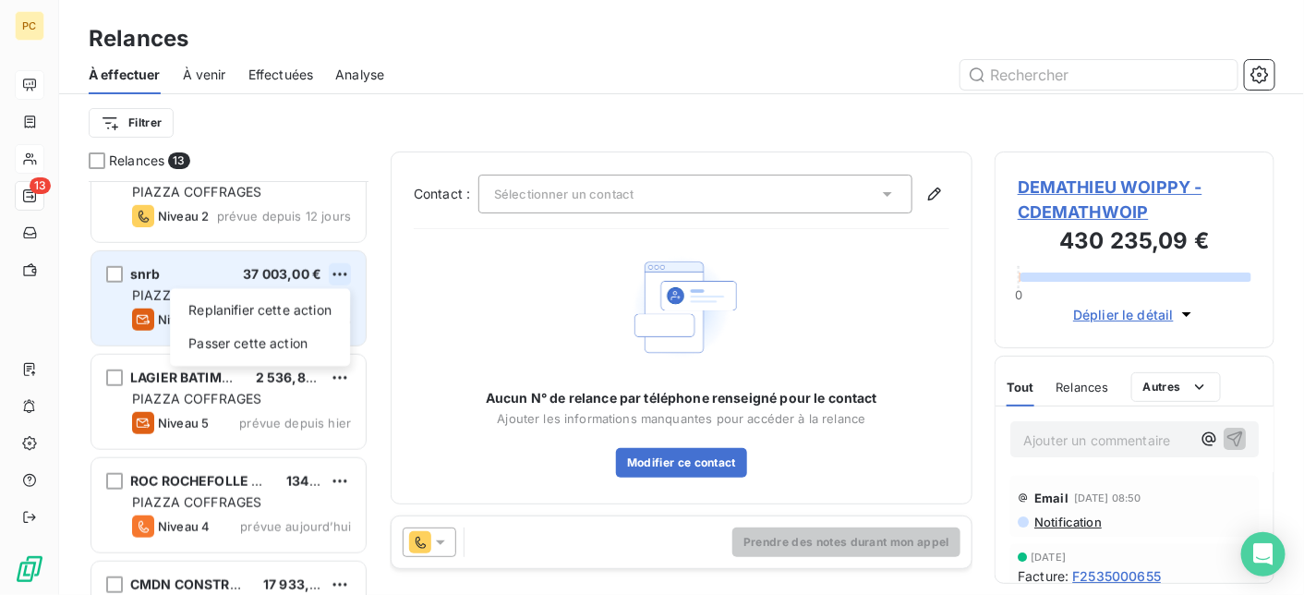
click at [344, 270] on html "PC 13 Relances À effectuer À venir Effectuées Analyse Filtrer Relances 13 HABIT…" at bounding box center [652, 297] width 1304 height 595
click at [321, 340] on div "Passer cette action" at bounding box center [259, 344] width 165 height 30
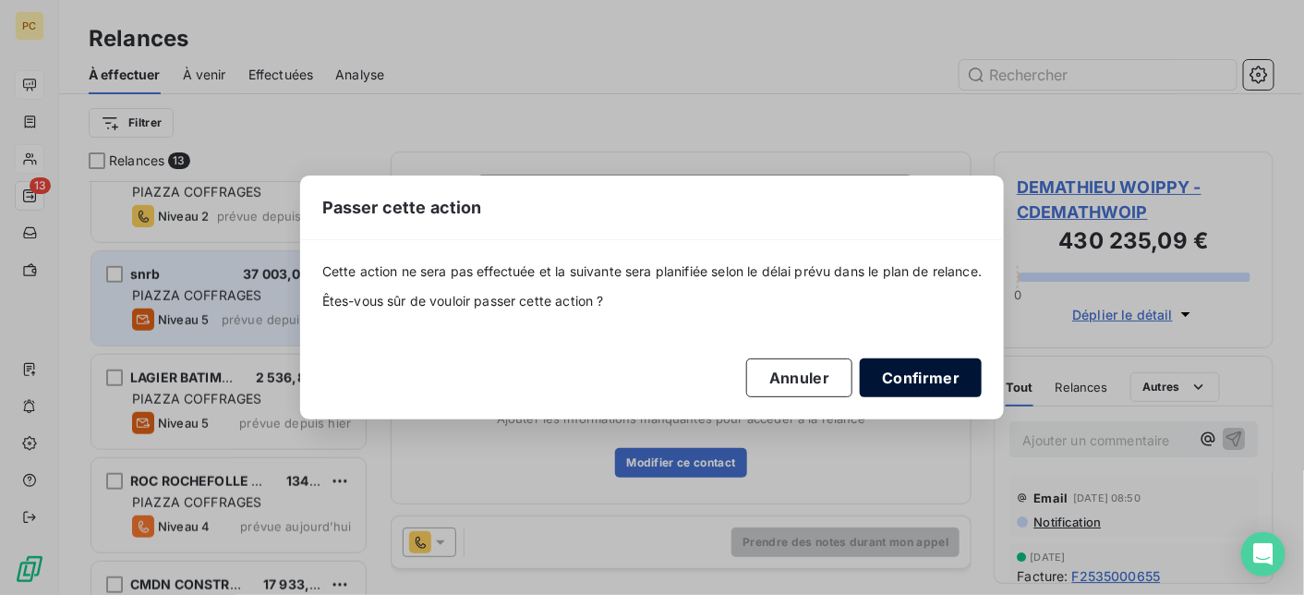
click at [936, 378] on button "Confirmer" at bounding box center [921, 377] width 122 height 39
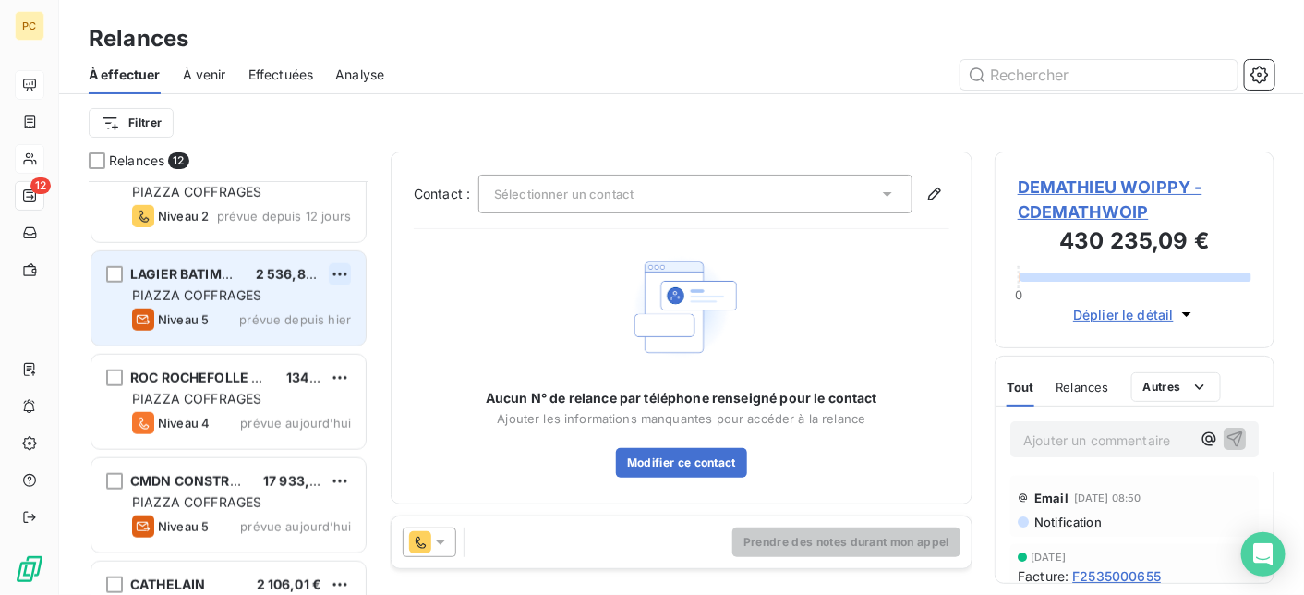
click at [339, 268] on html "PC 12 Relances À effectuer À venir Effectuées Analyse Filtrer Relances 12 HABIT…" at bounding box center [652, 297] width 1304 height 595
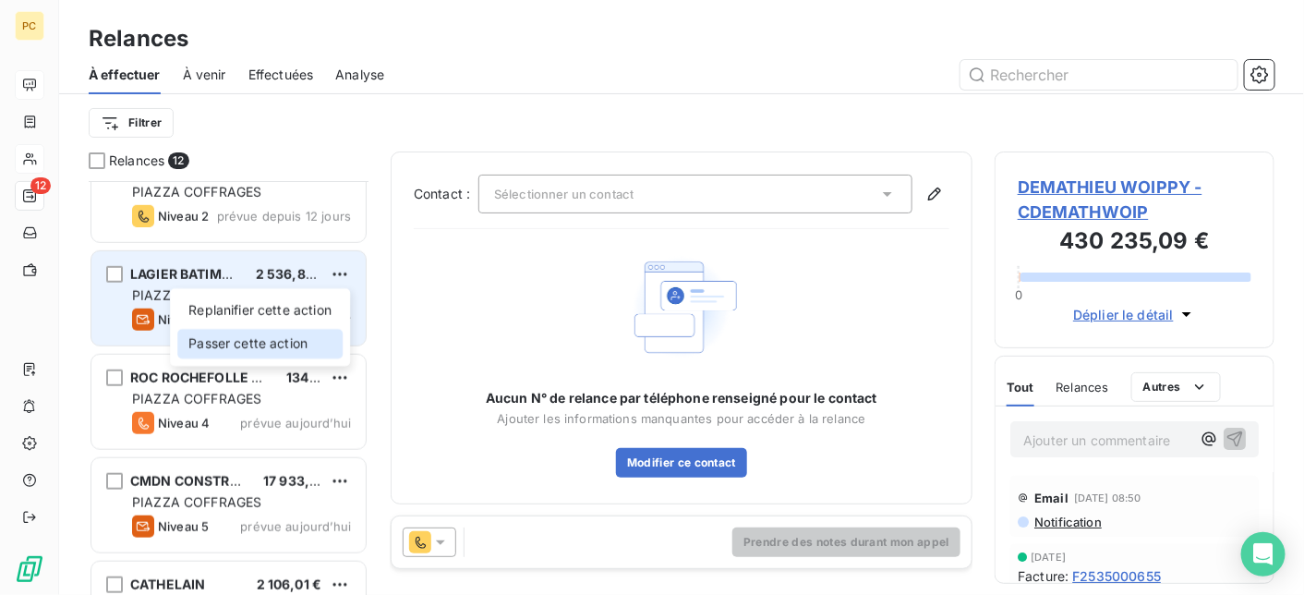
click at [301, 345] on div "Passer cette action" at bounding box center [259, 344] width 165 height 30
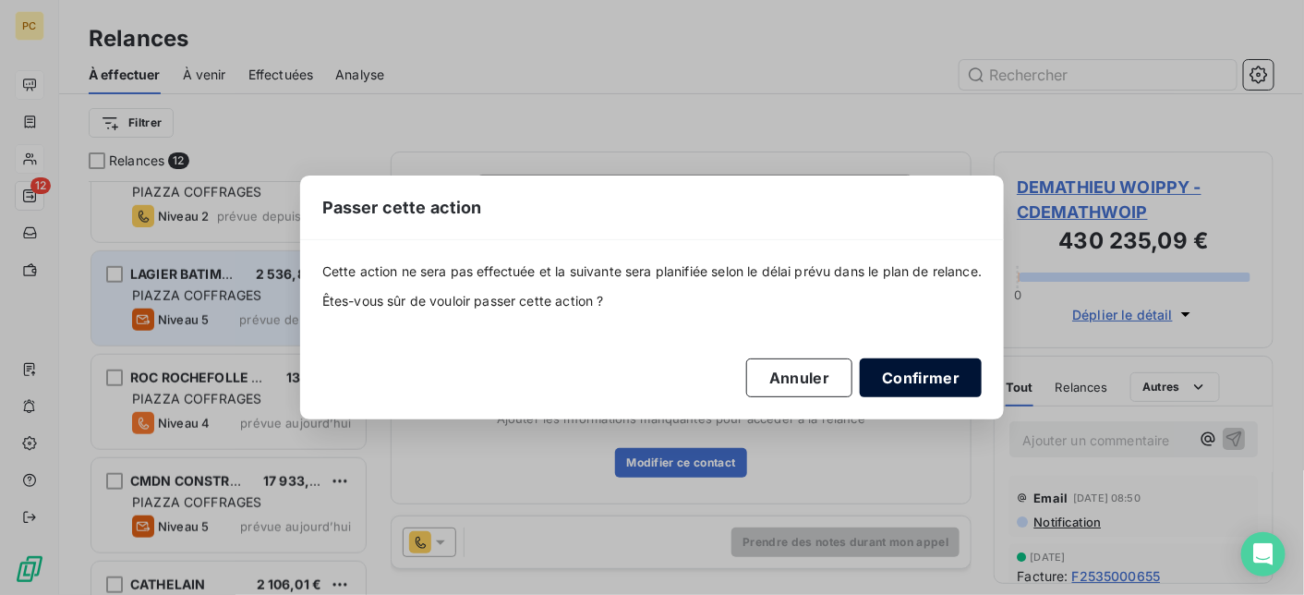
click at [931, 372] on button "Confirmer" at bounding box center [921, 377] width 122 height 39
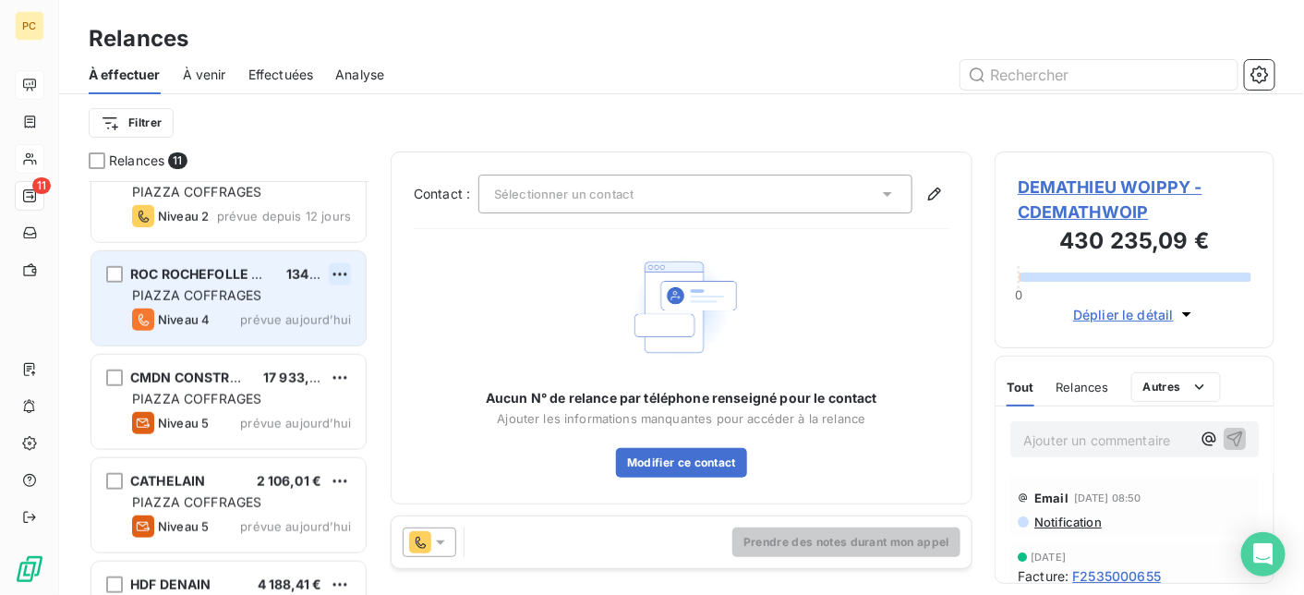
click at [333, 270] on html "PC 11 Relances À effectuer À venir Effectuées Analyse Filtrer Relances 11 HABIT…" at bounding box center [652, 297] width 1304 height 595
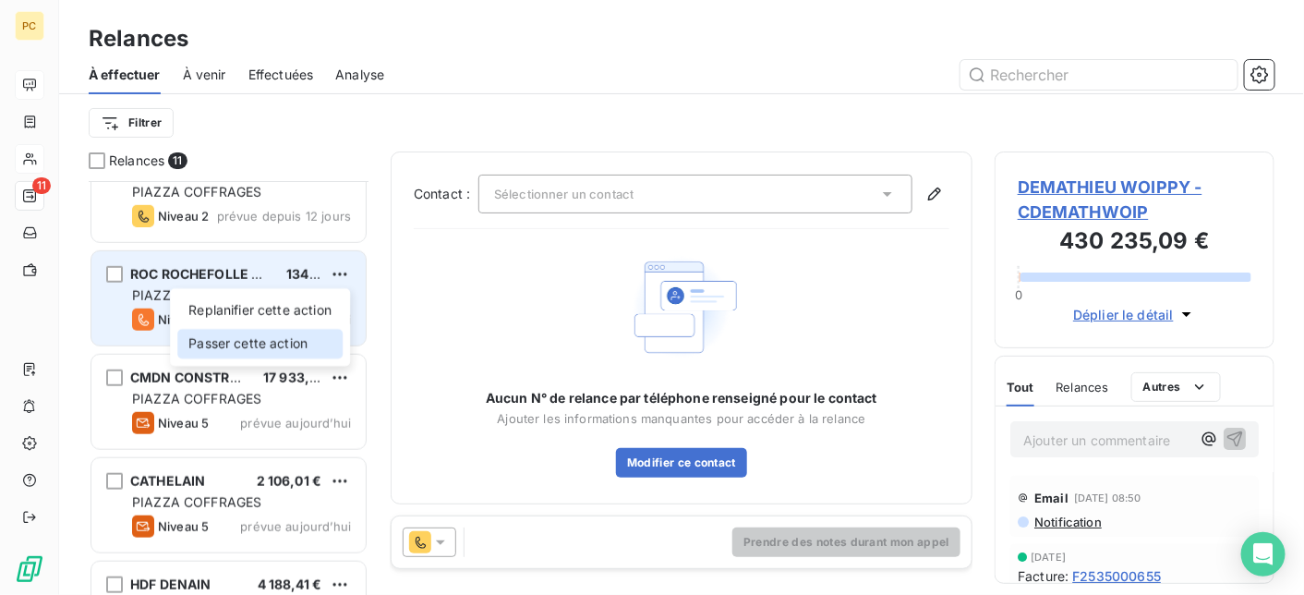
click at [304, 347] on div "Passer cette action" at bounding box center [259, 344] width 165 height 30
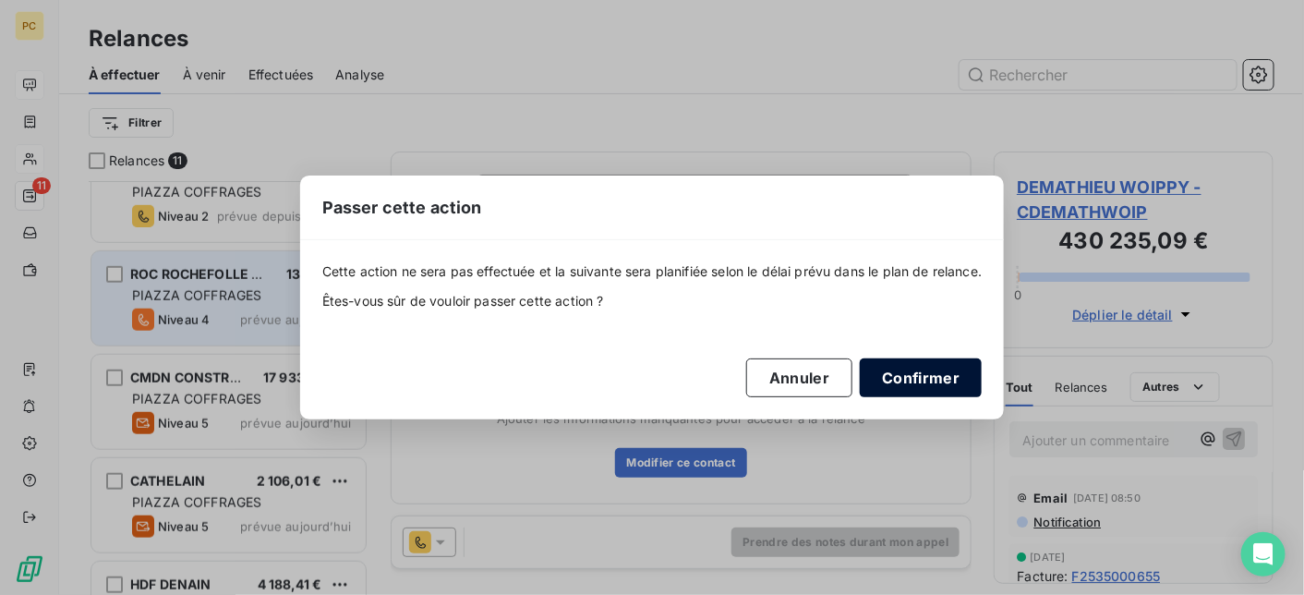
click at [957, 381] on button "Confirmer" at bounding box center [921, 377] width 122 height 39
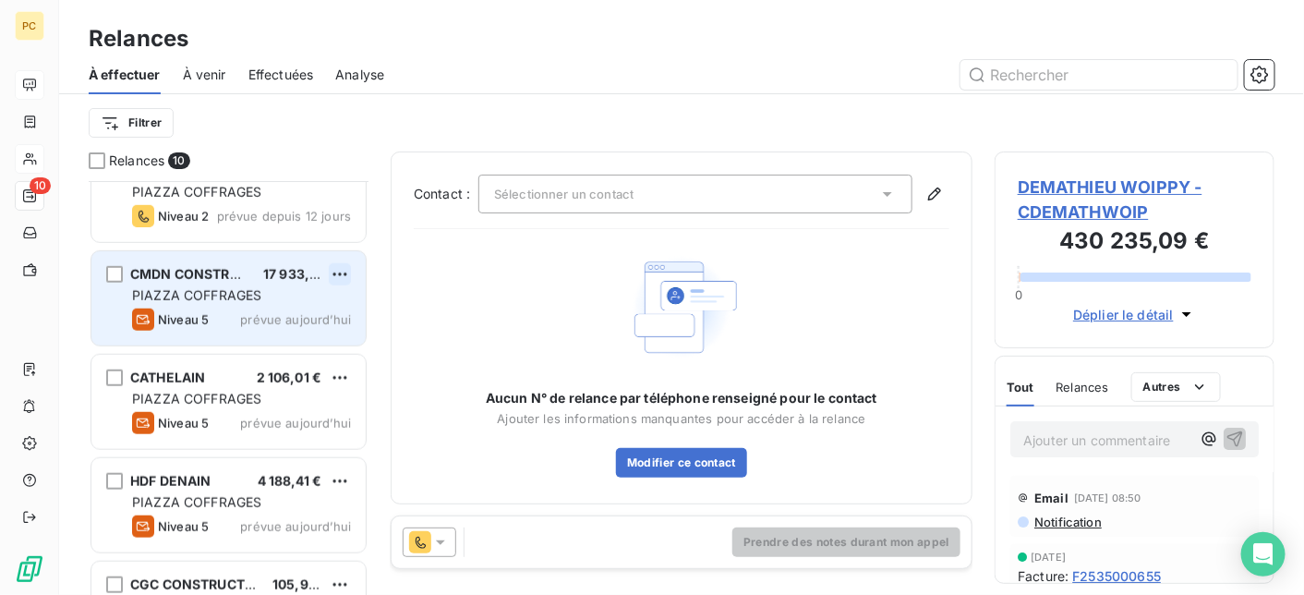
click at [338, 266] on html "PC 10 Relances À effectuer À venir Effectuées Analyse Filtrer Relances 10 HABIT…" at bounding box center [652, 297] width 1304 height 595
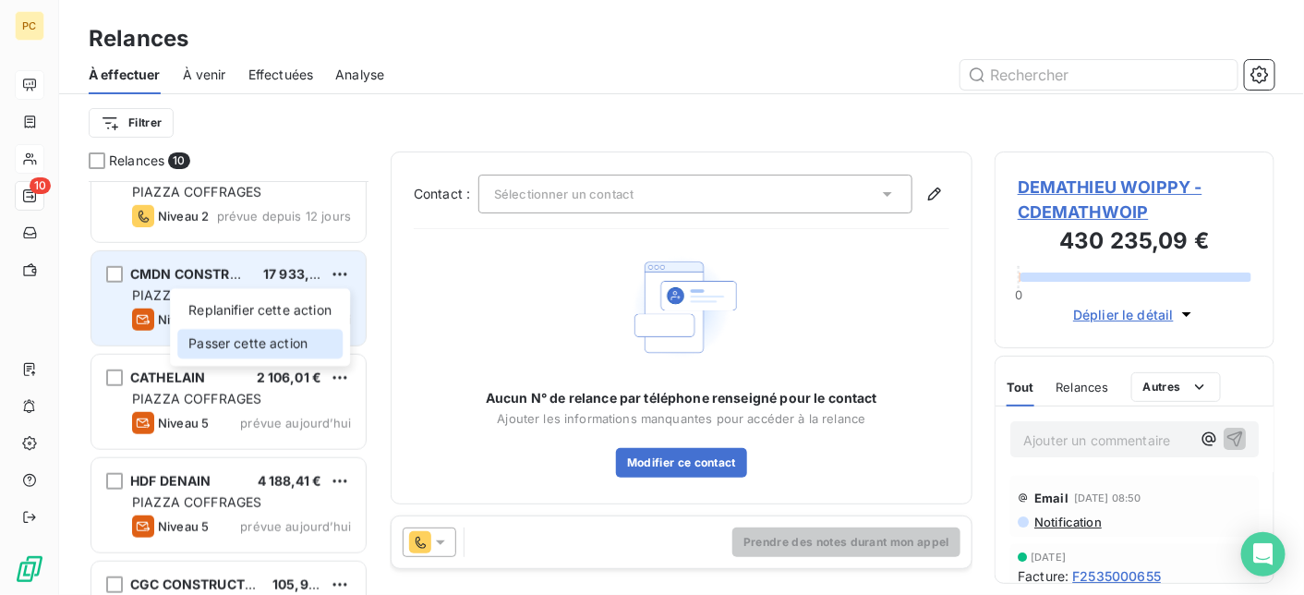
click at [325, 344] on div "Passer cette action" at bounding box center [259, 344] width 165 height 30
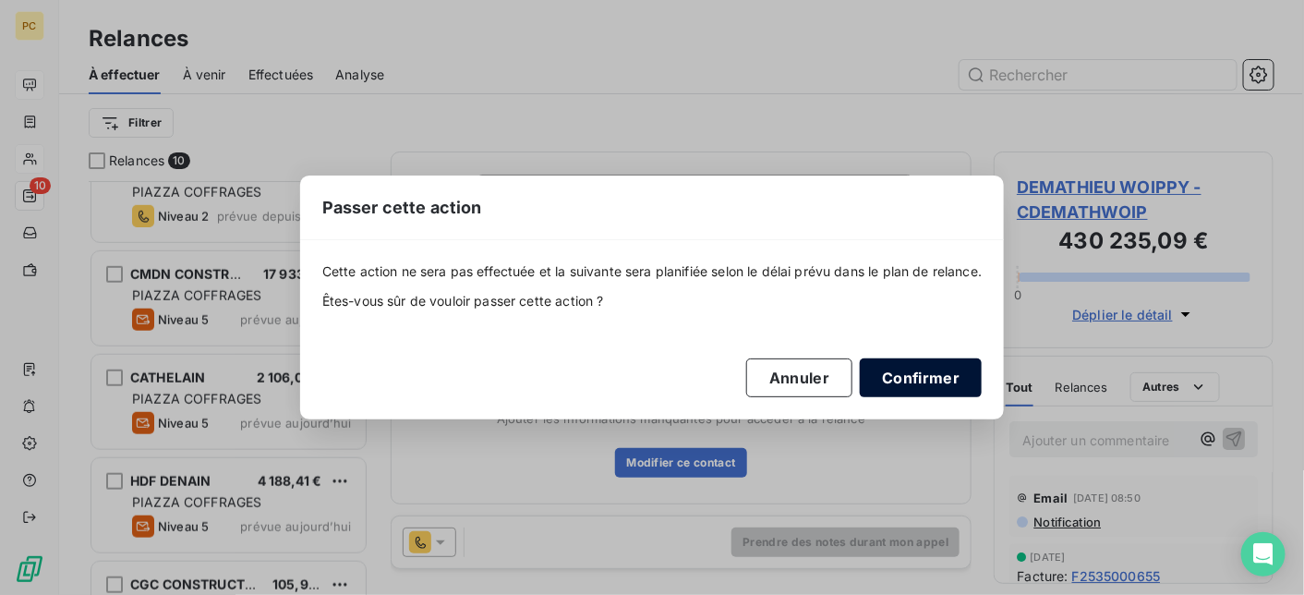
click at [958, 378] on button "Confirmer" at bounding box center [921, 377] width 122 height 39
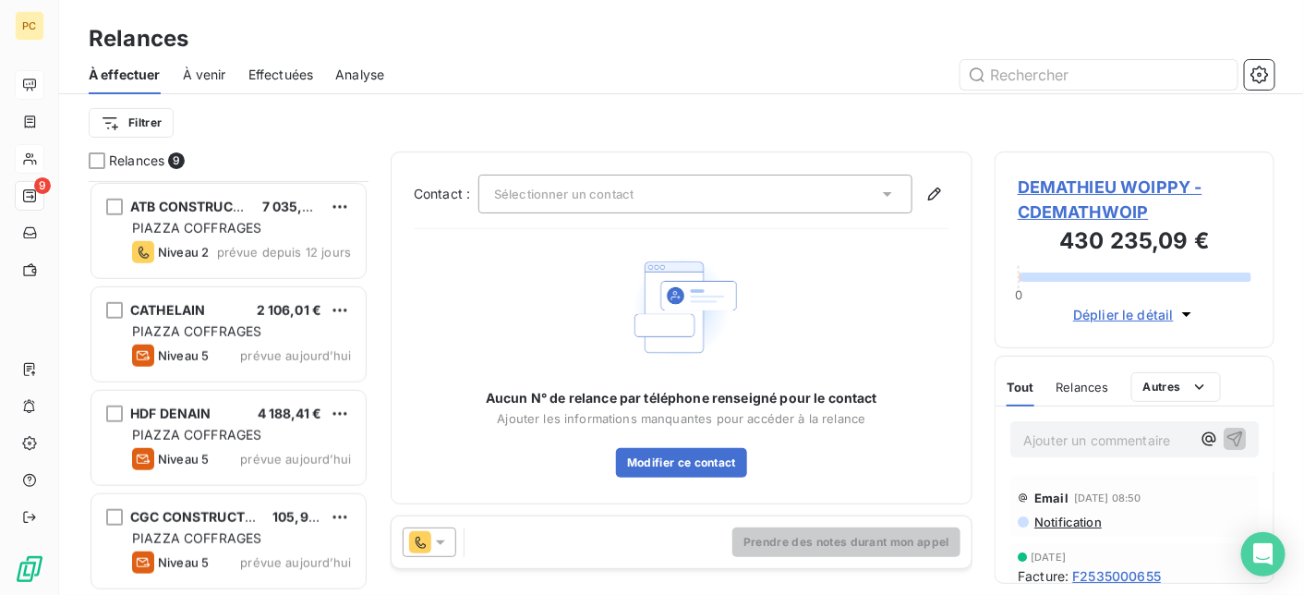
scroll to position [517, 0]
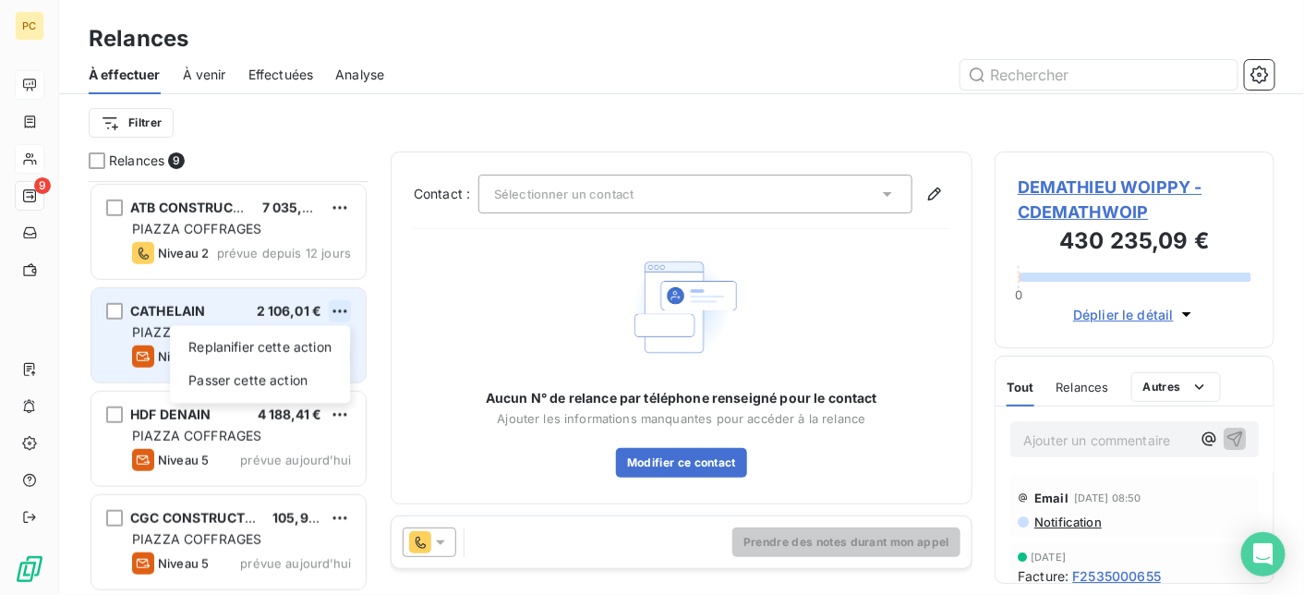
click at [344, 310] on html "PC 9 Relances À effectuer À venir Effectuées Analyse Filtrer Relances 9 HABITAT…" at bounding box center [652, 297] width 1304 height 595
click at [310, 381] on div "Passer cette action" at bounding box center [259, 381] width 165 height 30
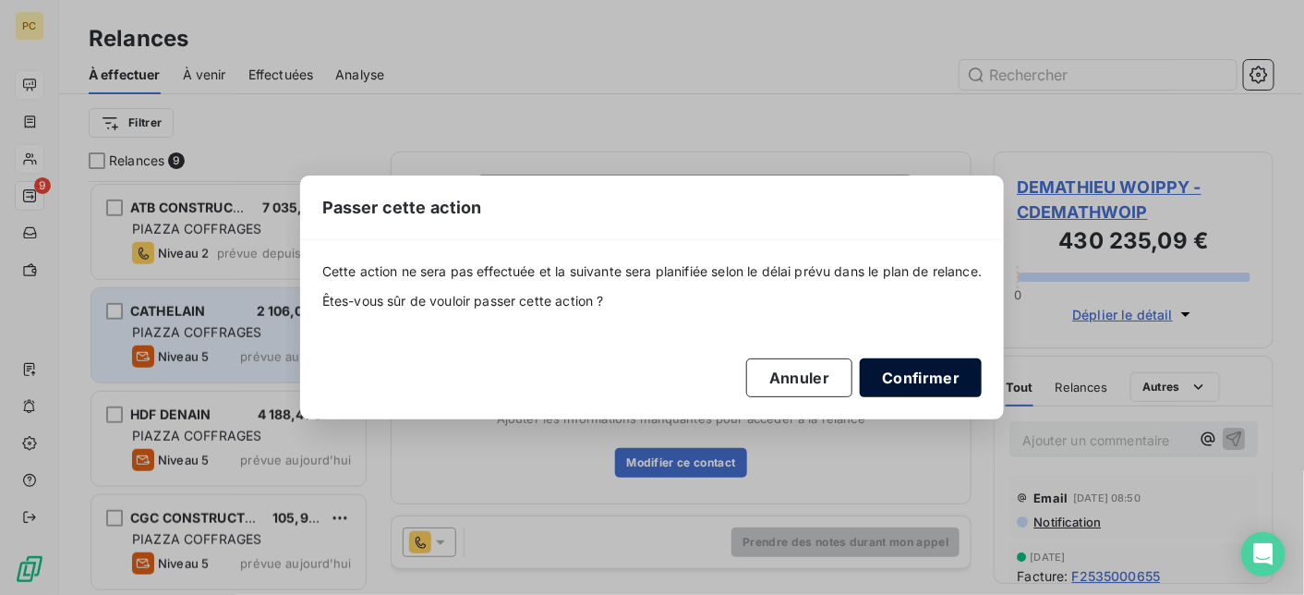
click at [915, 377] on button "Confirmer" at bounding box center [921, 377] width 122 height 39
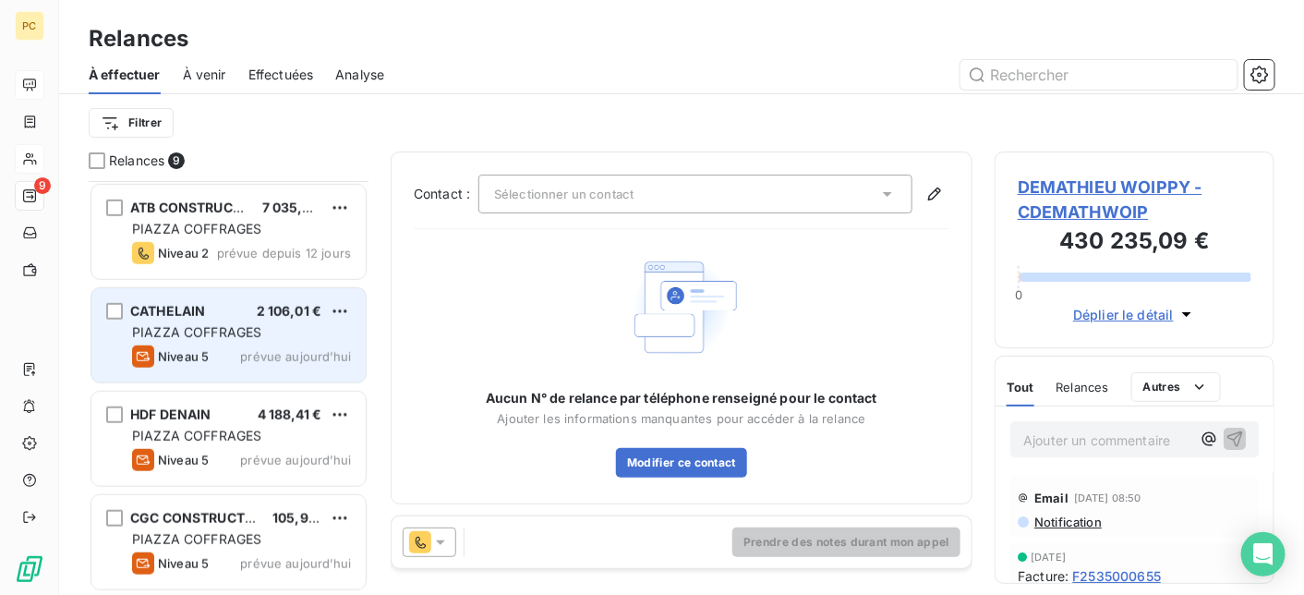
scroll to position [413, 0]
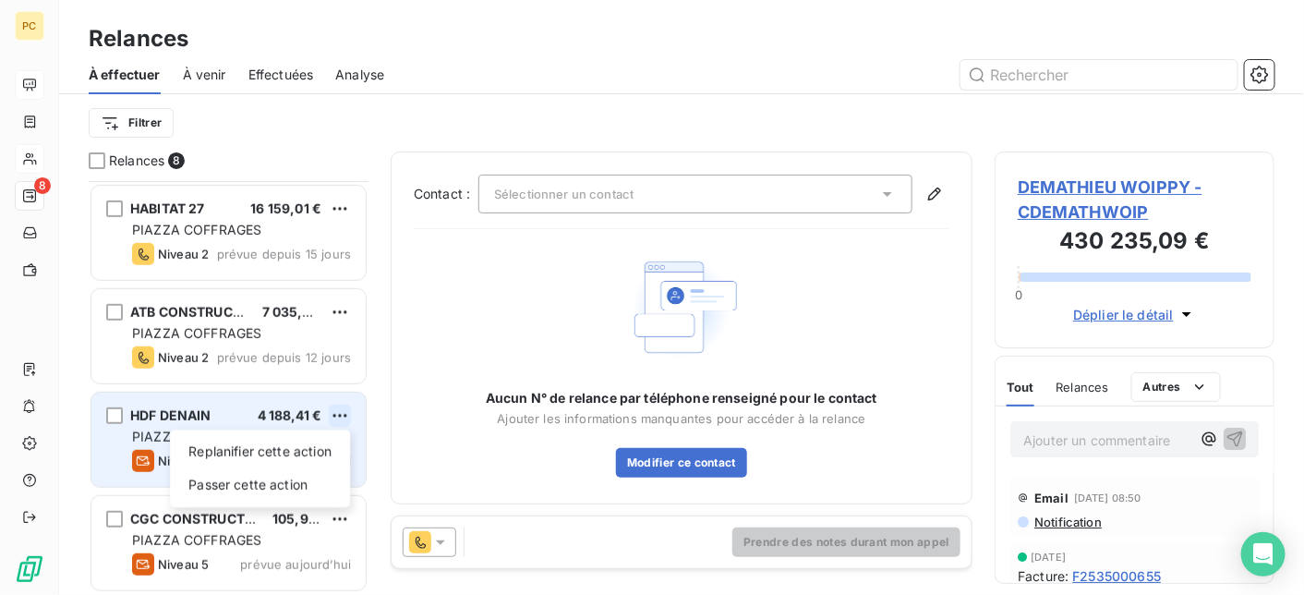
click at [343, 414] on html "PC 8 Relances À effectuer À venir Effectuées Analyse Filtrer Relances 8 DEMATHI…" at bounding box center [652, 297] width 1304 height 595
click at [312, 480] on div "Passer cette action" at bounding box center [259, 485] width 165 height 30
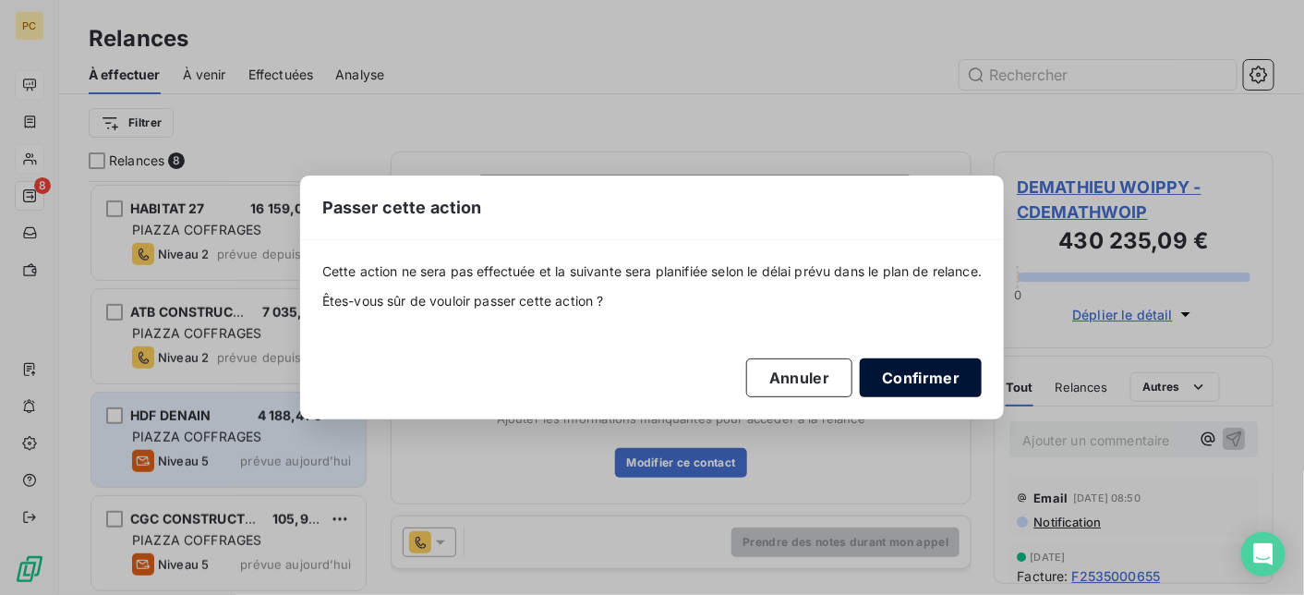
click at [928, 380] on button "Confirmer" at bounding box center [921, 377] width 122 height 39
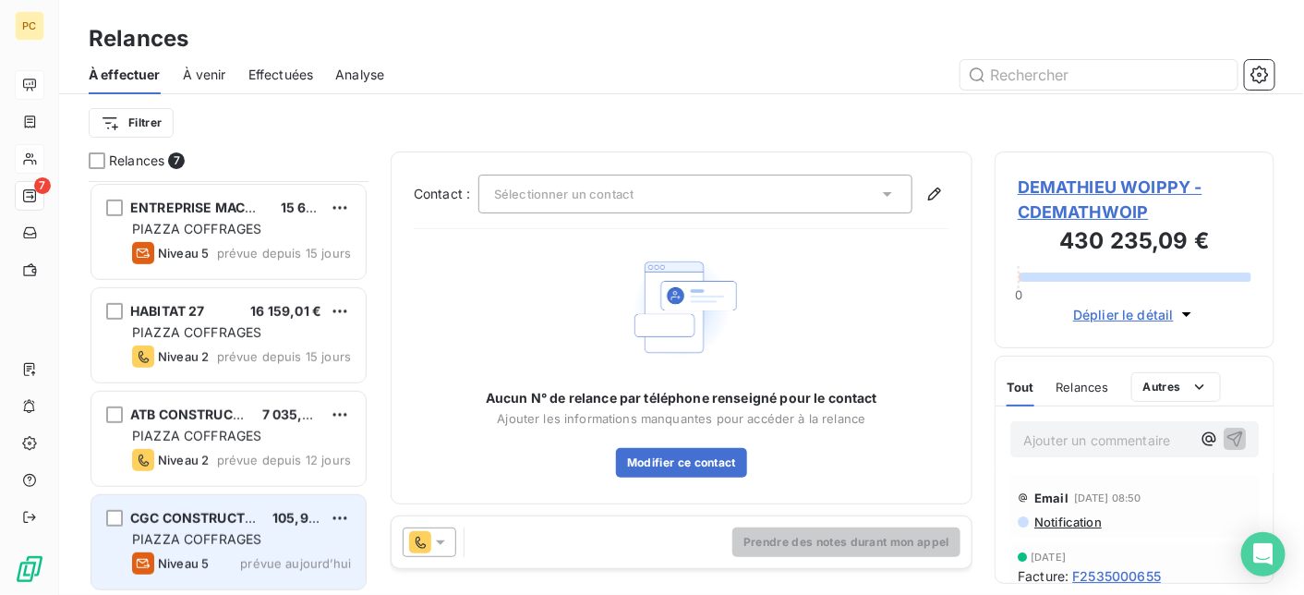
scroll to position [310, 0]
click at [345, 514] on html "PC 7 Relances À effectuer À venir Effectuées Analyse Filtrer Relances 7 CHRETIE…" at bounding box center [652, 297] width 1304 height 595
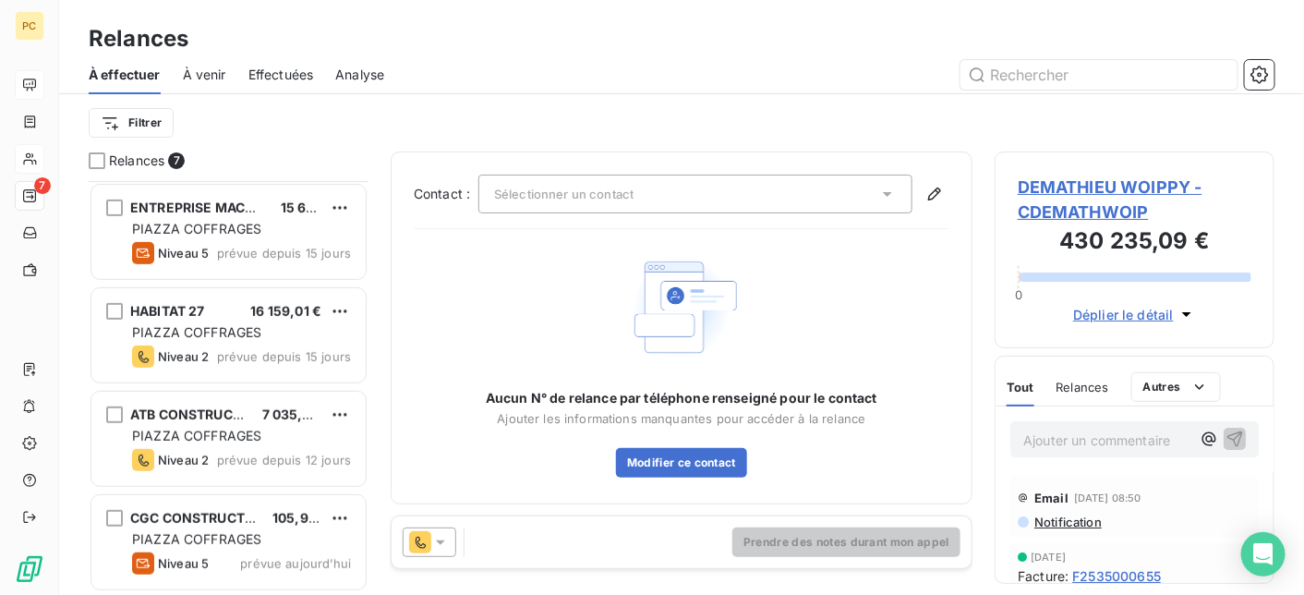
click at [337, 516] on html "PC 7 Relances À effectuer À venir Effectuées Analyse Filtrer Relances 7 CHRETIE…" at bounding box center [652, 297] width 1304 height 595
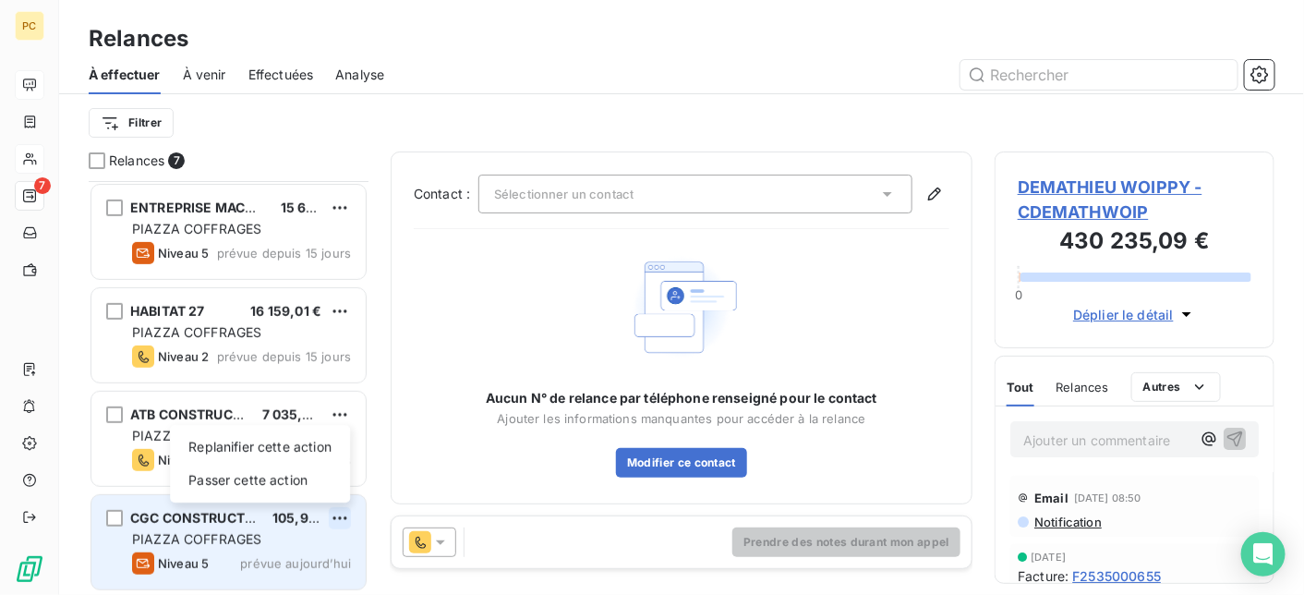
click at [339, 512] on html "PC 7 Relances À effectuer À venir Effectuées Analyse Filtrer Relances 7 CHRETIE…" at bounding box center [652, 297] width 1304 height 595
click at [280, 478] on div "Passer cette action" at bounding box center [259, 481] width 165 height 30
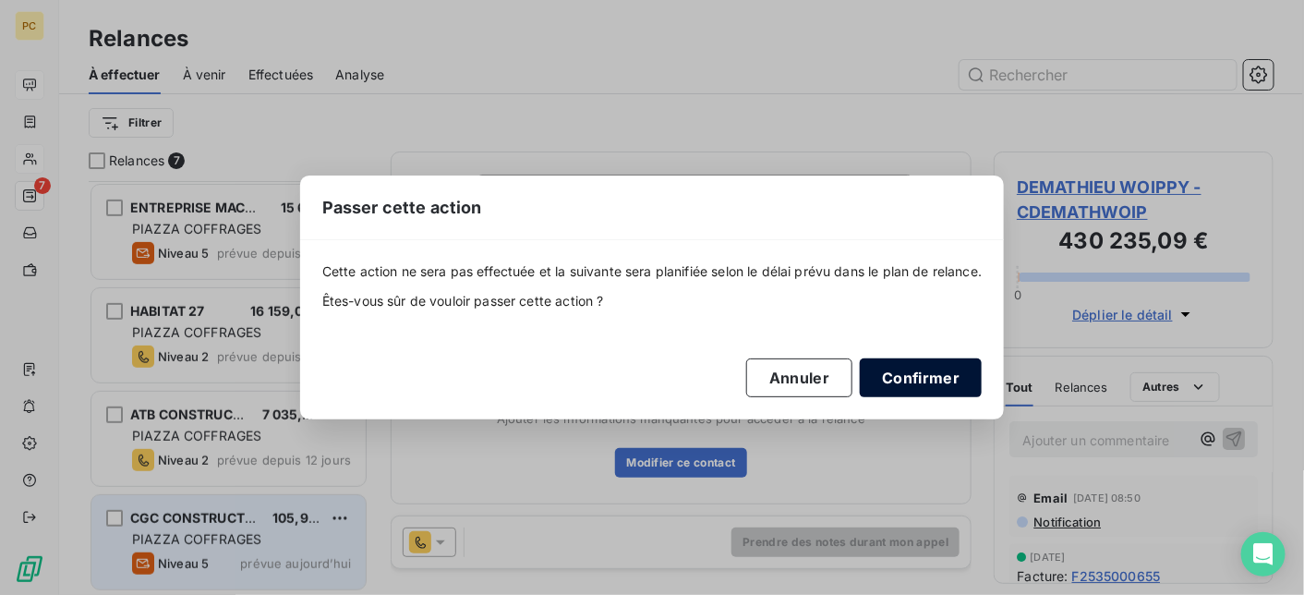
click at [942, 374] on button "Confirmer" at bounding box center [921, 377] width 122 height 39
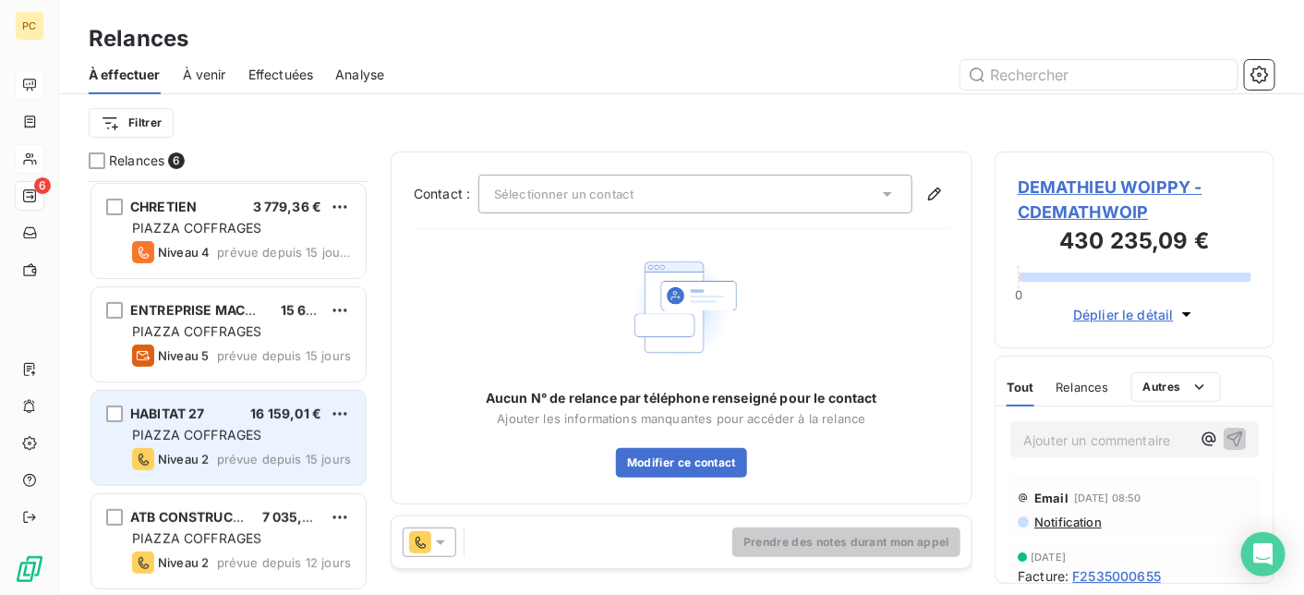
scroll to position [0, 0]
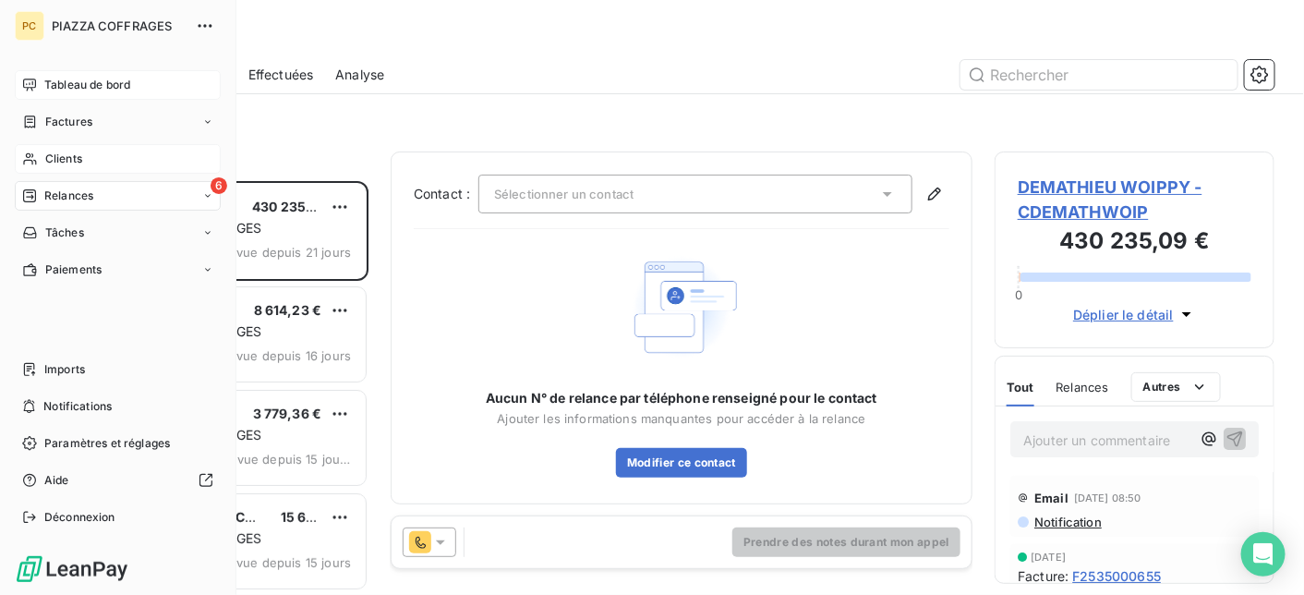
click at [100, 85] on span "Tableau de bord" at bounding box center [87, 85] width 86 height 17
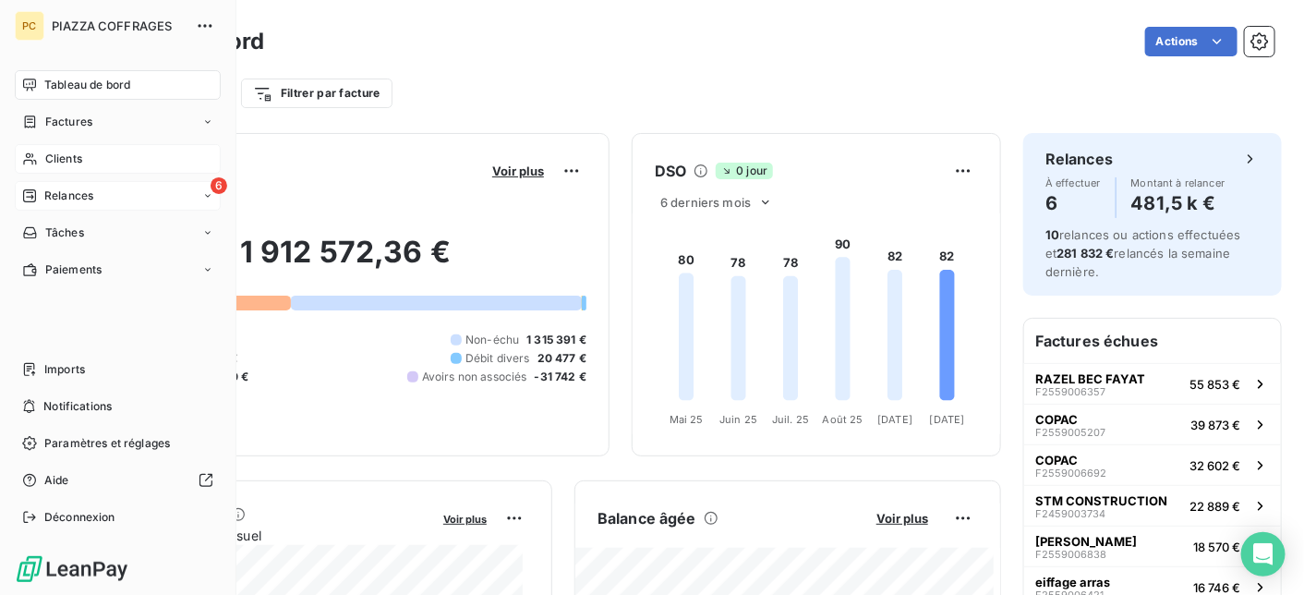
click at [65, 159] on span "Clients" at bounding box center [63, 159] width 37 height 17
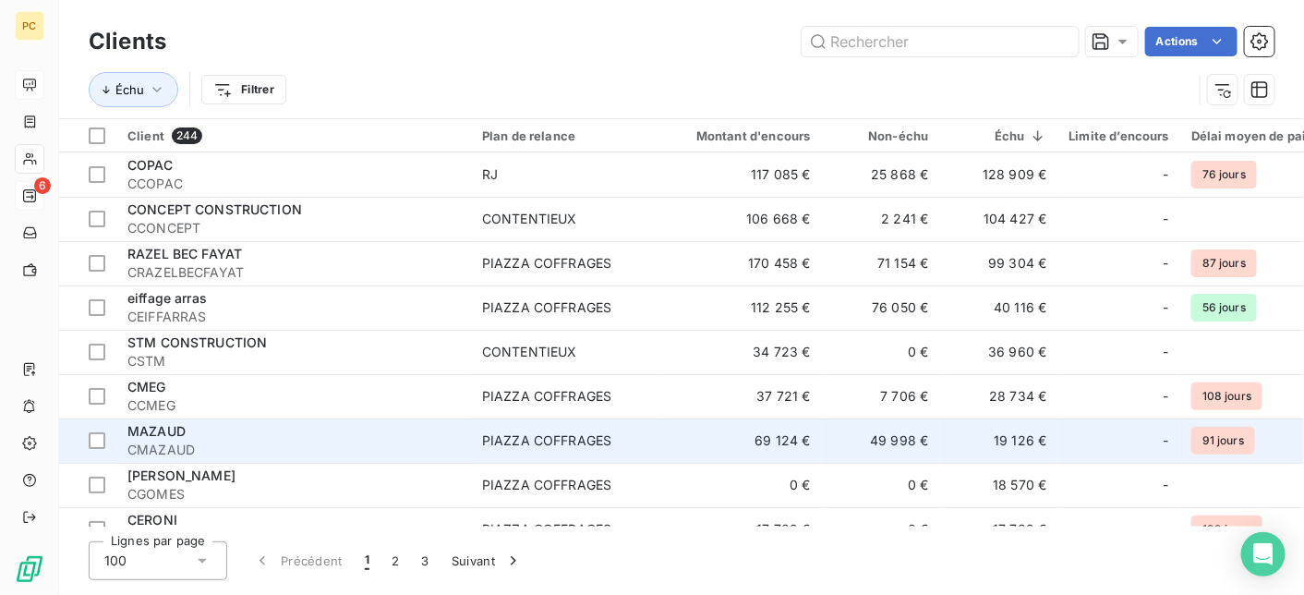
click at [287, 444] on span "CMAZAUD" at bounding box center [293, 450] width 333 height 18
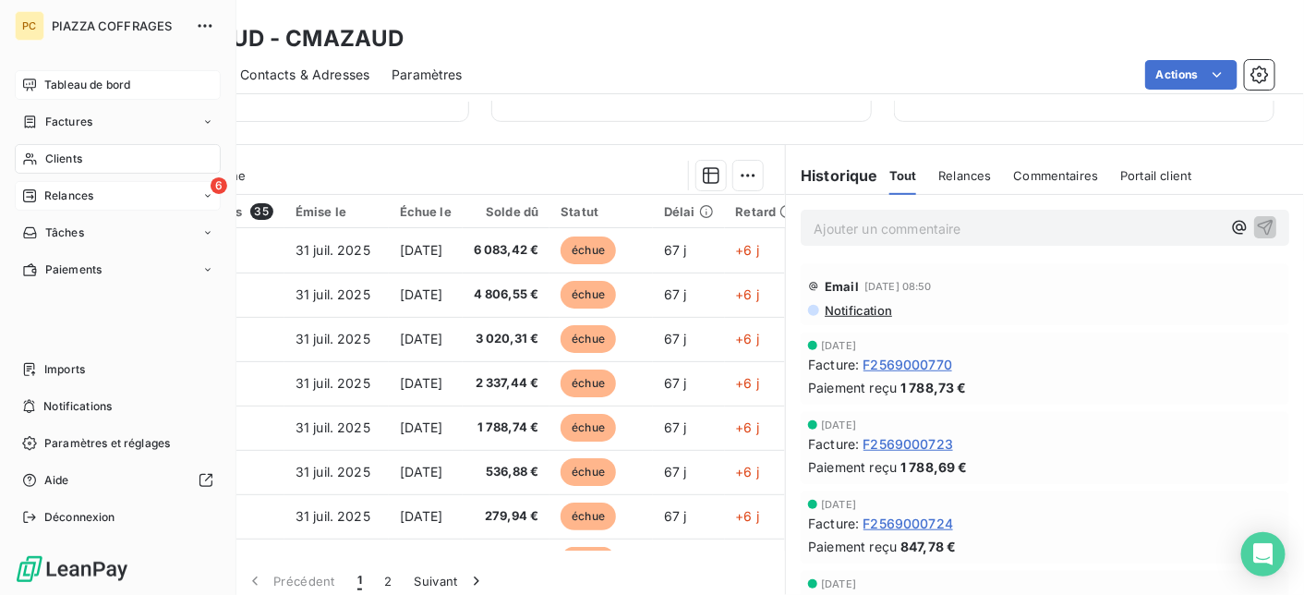
click at [74, 196] on span "Relances" at bounding box center [68, 196] width 49 height 17
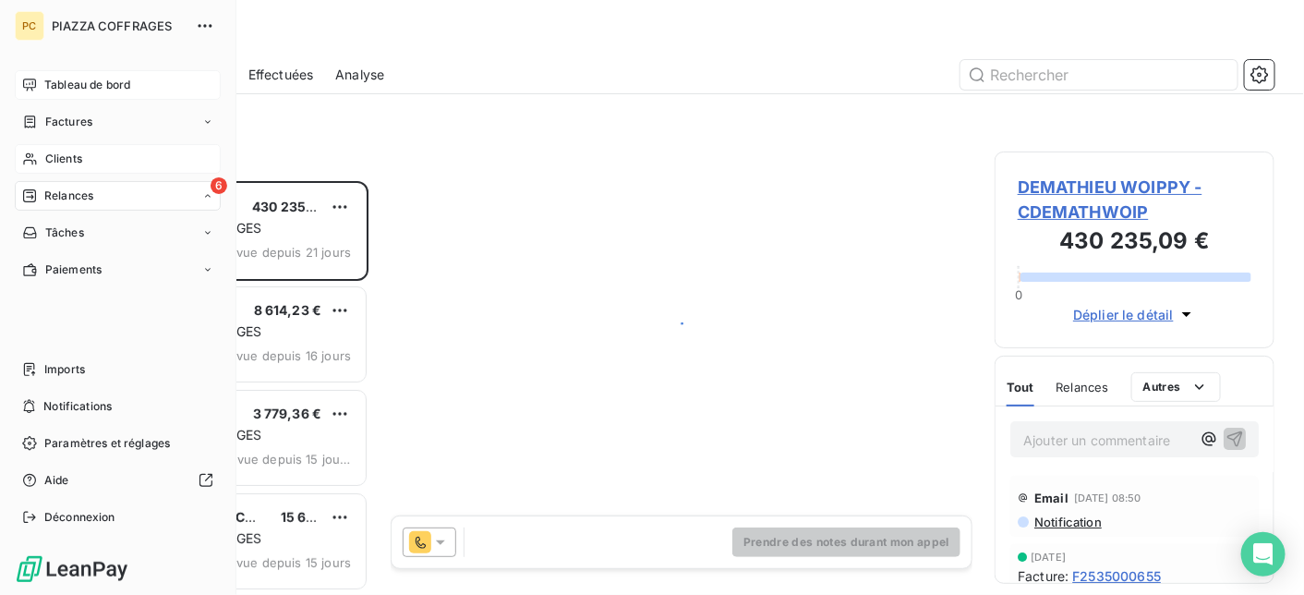
scroll to position [400, 266]
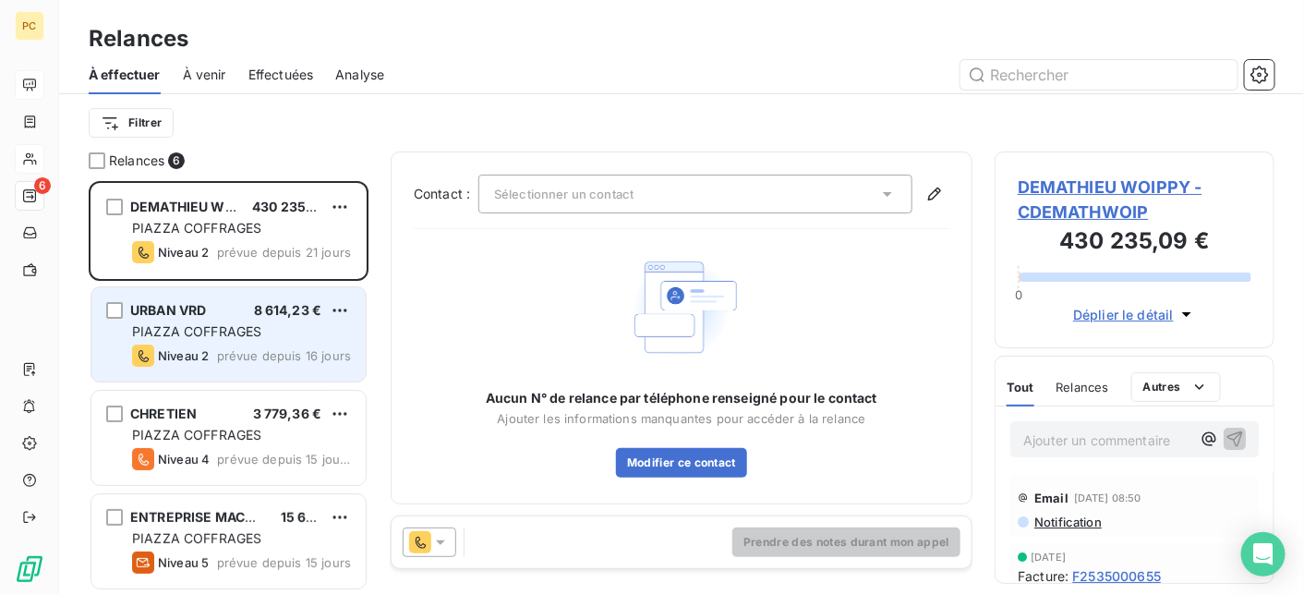
click at [290, 343] on div "URBAN VRD 8 614,23 € PIAZZA COFFRAGES Niveau 2 prévue depuis 16 jours" at bounding box center [228, 334] width 274 height 94
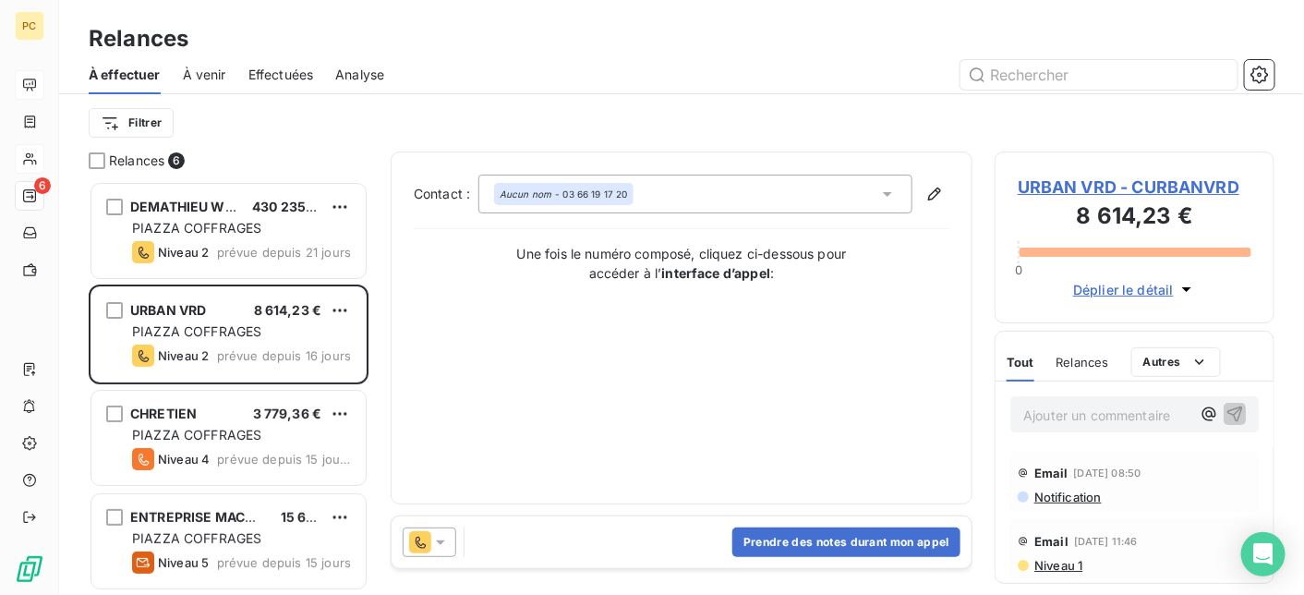
click at [1145, 285] on span "Déplier le détail" at bounding box center [1123, 289] width 101 height 19
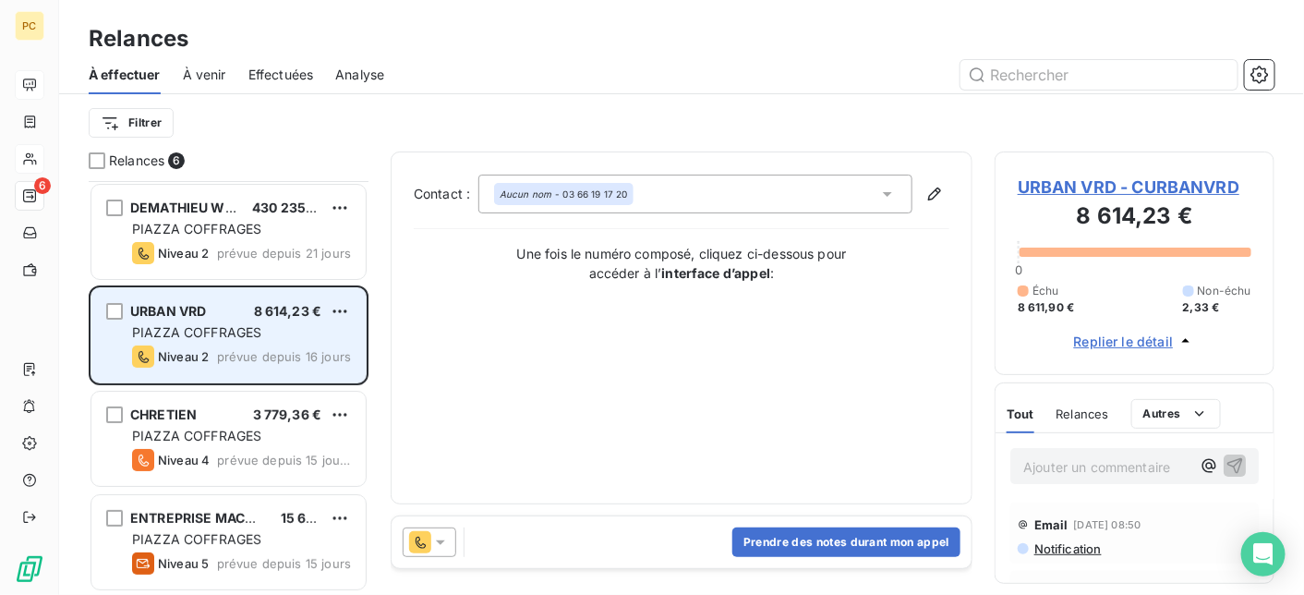
scroll to position [185, 0]
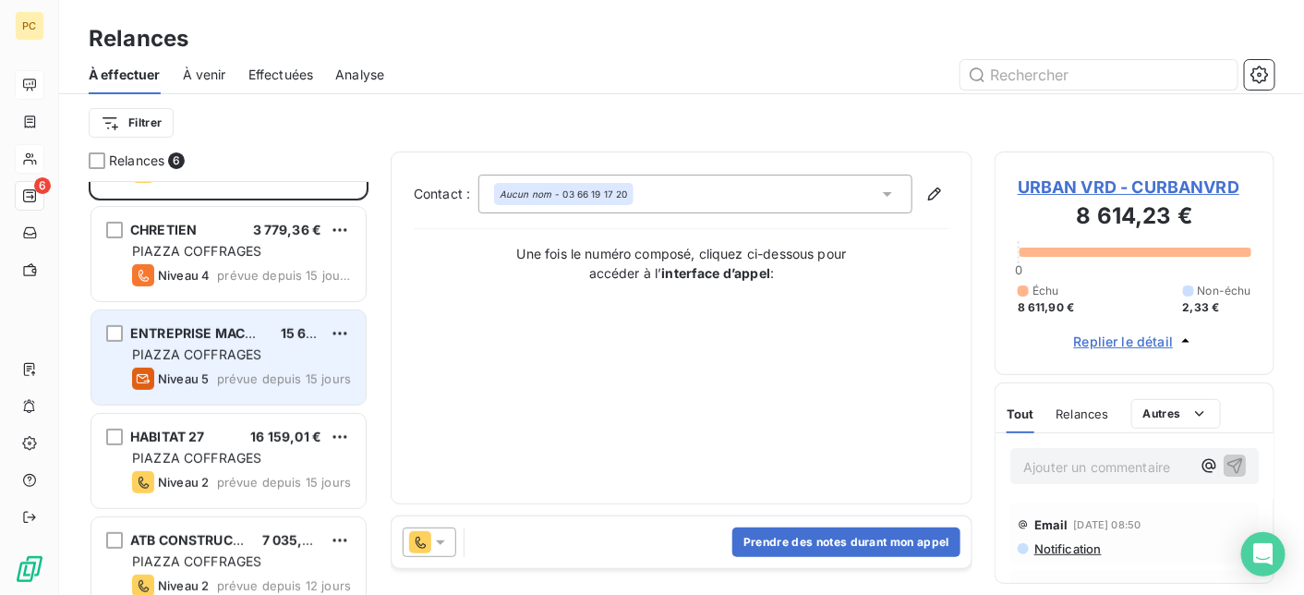
click at [208, 359] on span "PIAZZA COFFRAGES" at bounding box center [196, 354] width 129 height 16
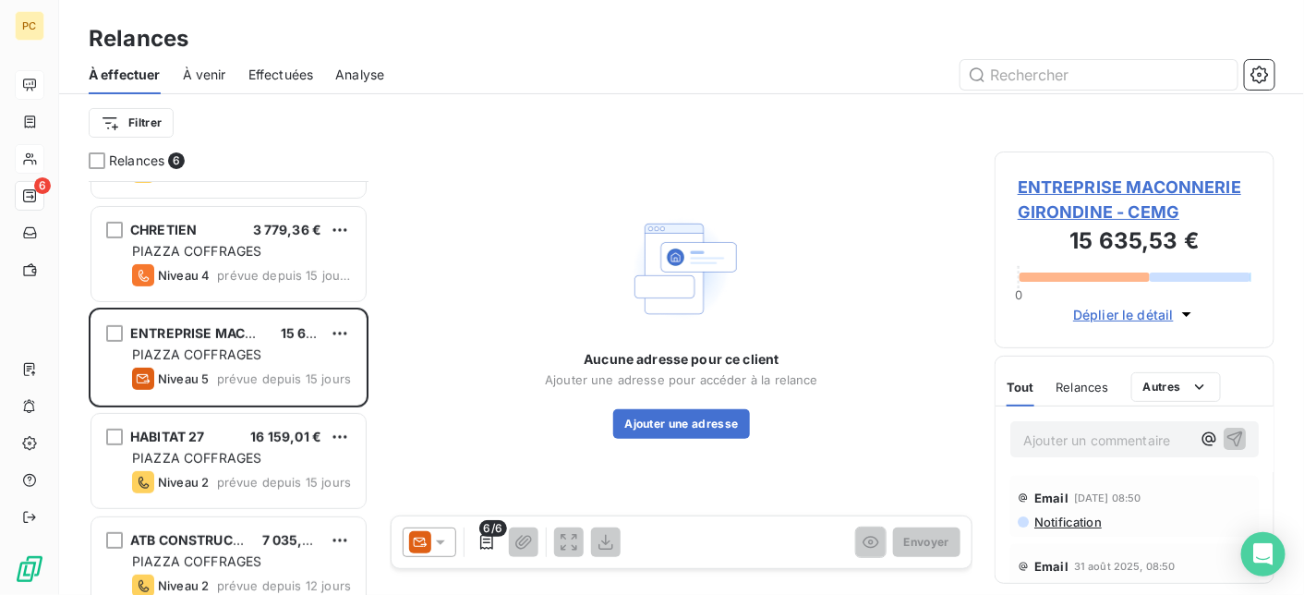
click at [1125, 311] on span "Déplier le détail" at bounding box center [1123, 314] width 101 height 19
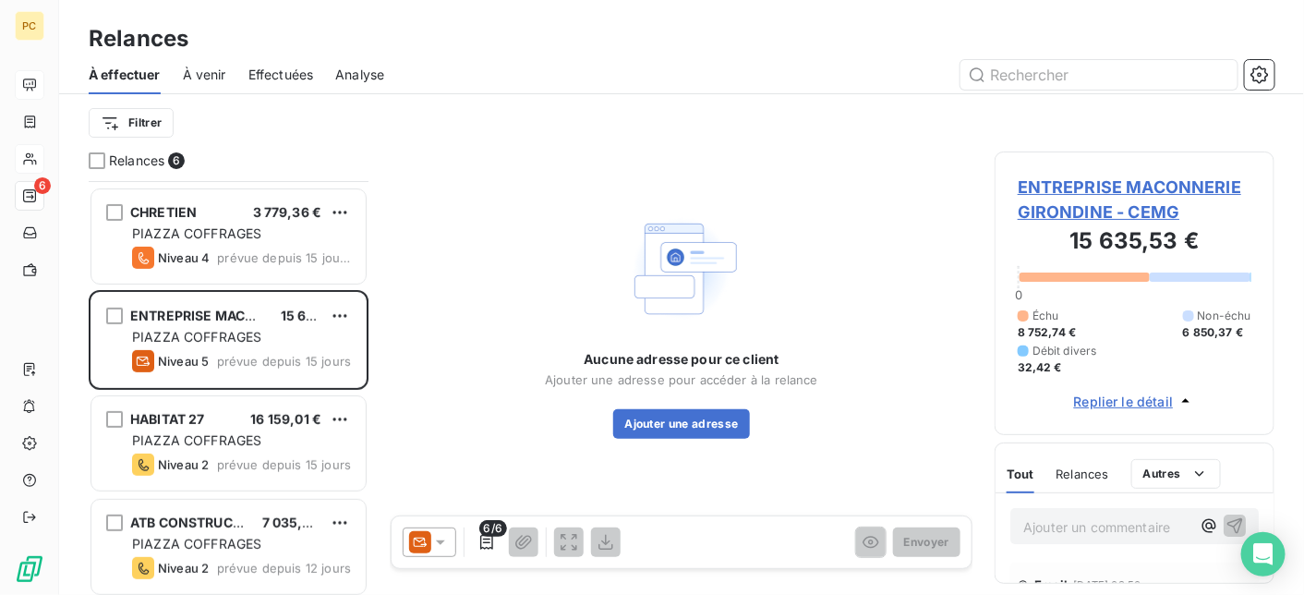
scroll to position [208, 0]
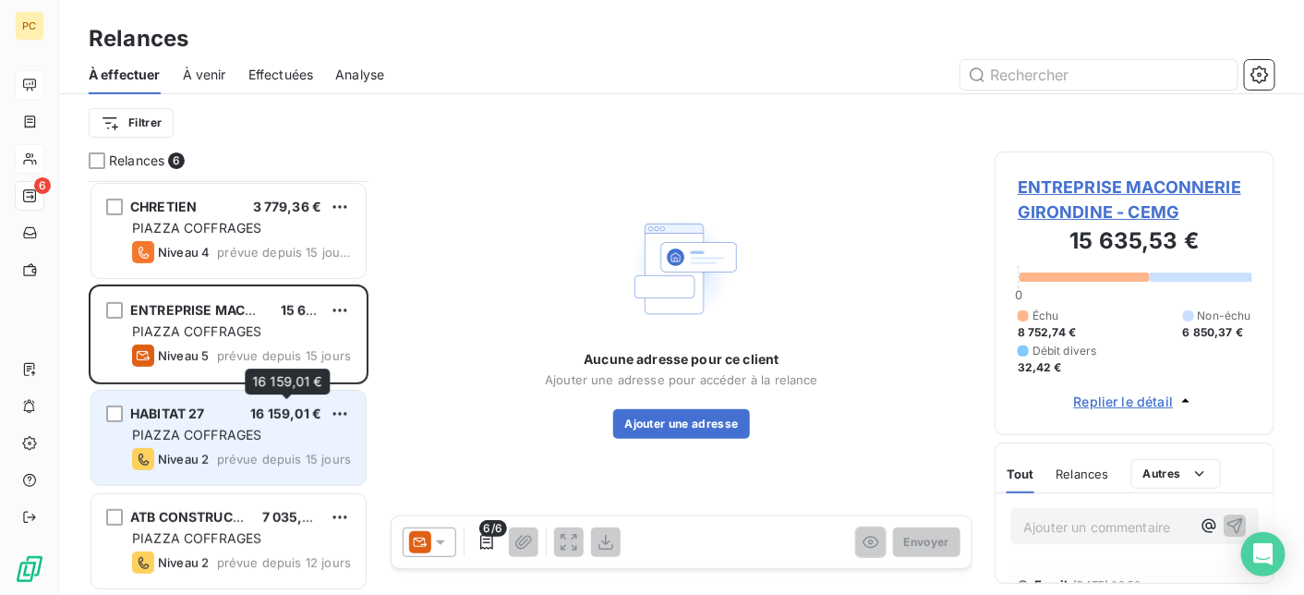
drag, startPoint x: 292, startPoint y: 421, endPoint x: 318, endPoint y: 417, distance: 26.3
click at [291, 421] on div "16 159,01 €" at bounding box center [285, 414] width 71 height 18
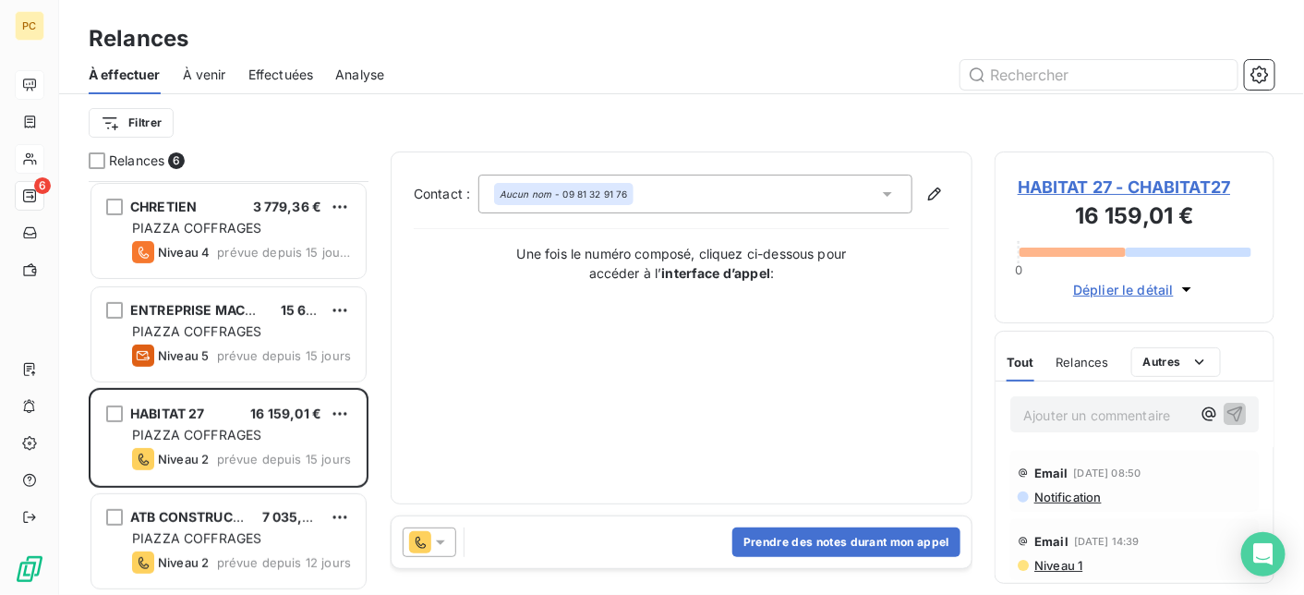
click at [1114, 281] on span "Déplier le détail" at bounding box center [1123, 289] width 101 height 19
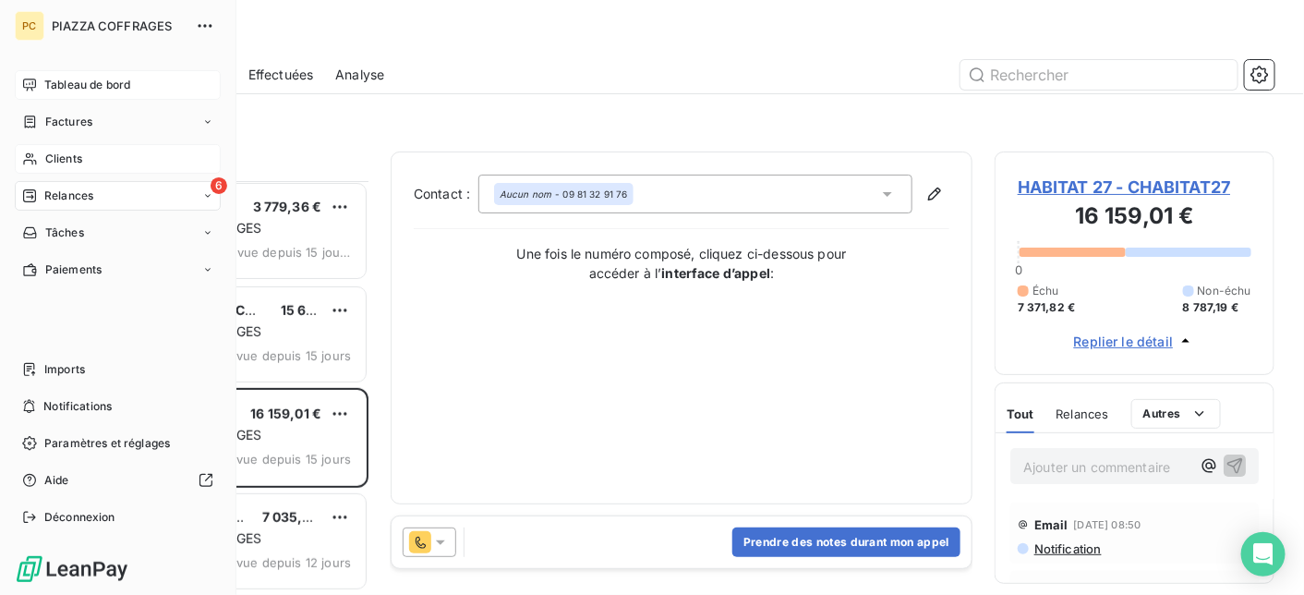
click at [97, 83] on span "Tableau de bord" at bounding box center [87, 85] width 86 height 17
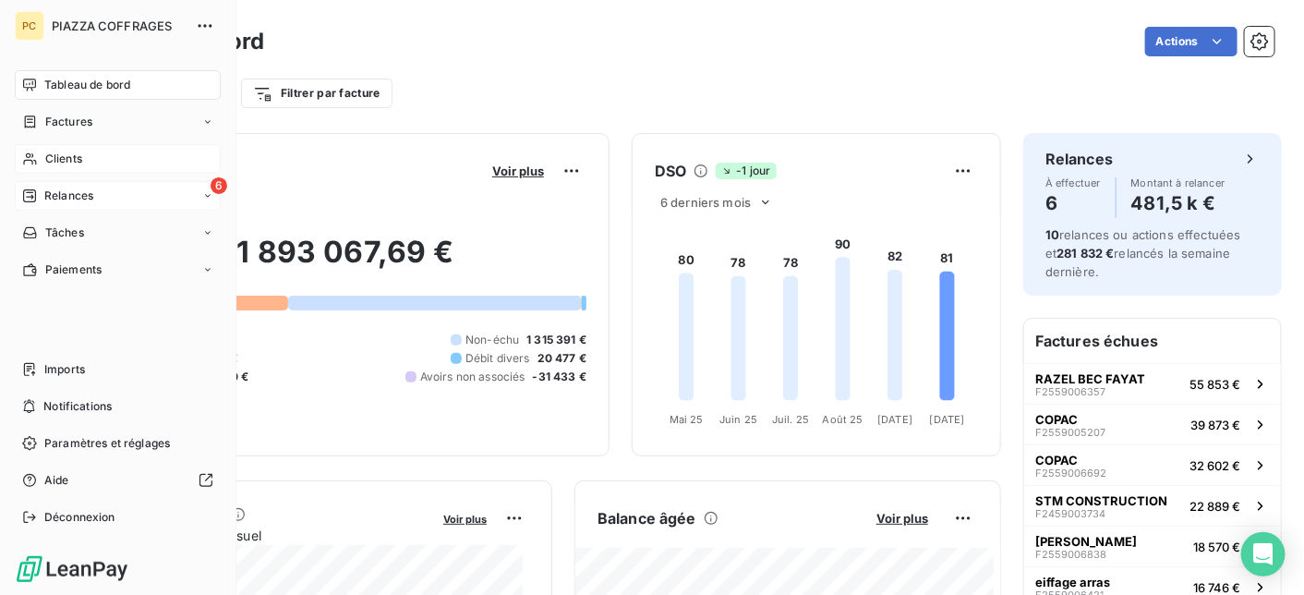
click at [71, 163] on span "Clients" at bounding box center [63, 159] width 37 height 17
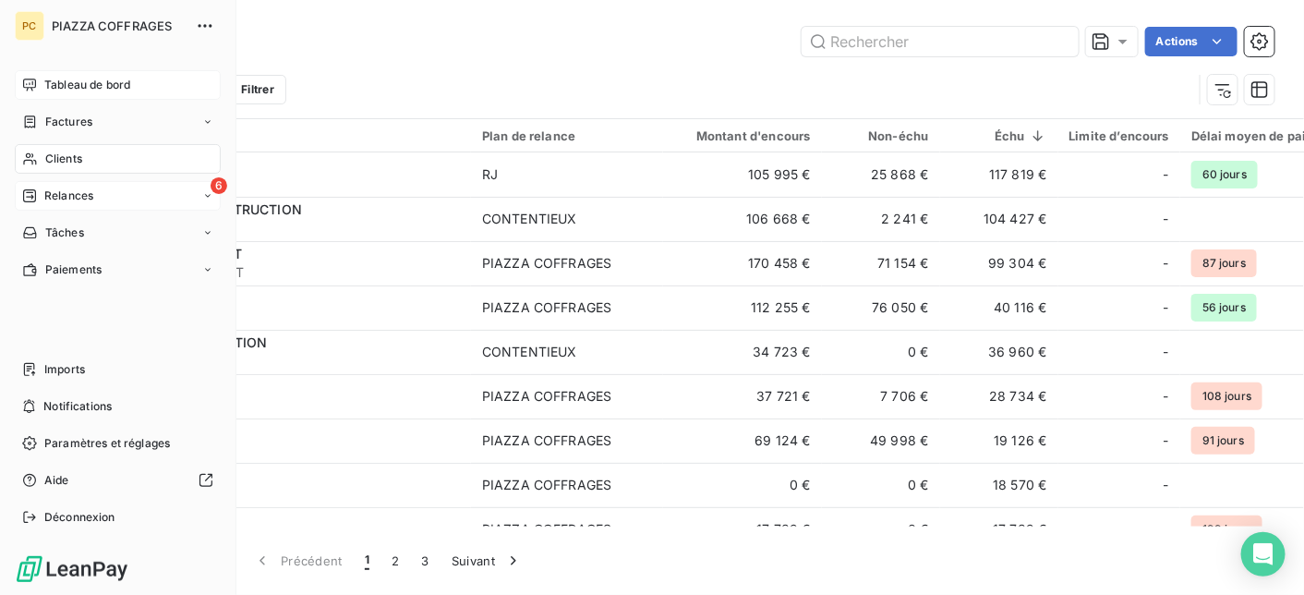
click at [67, 157] on span "Clients" at bounding box center [63, 159] width 37 height 17
click at [59, 160] on span "Clients" at bounding box center [63, 159] width 37 height 17
click at [46, 158] on span "Clients" at bounding box center [63, 159] width 37 height 17
click at [29, 152] on icon at bounding box center [30, 158] width 16 height 15
click at [110, 87] on span "Tableau de bord" at bounding box center [87, 85] width 86 height 17
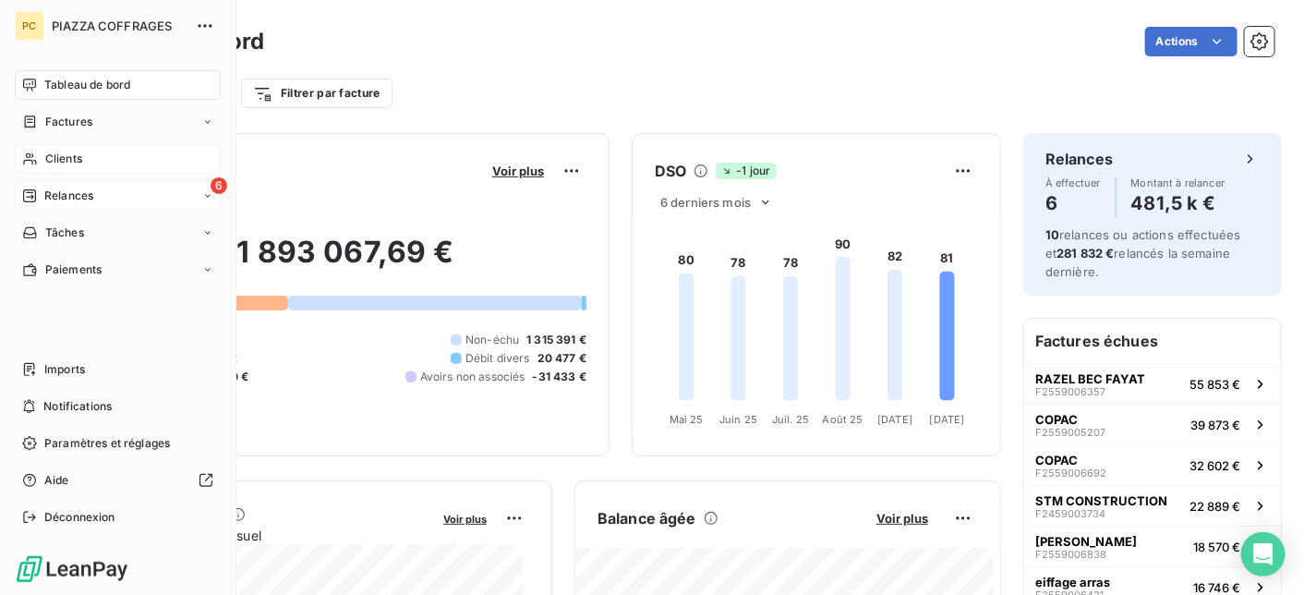
click at [68, 161] on span "Clients" at bounding box center [63, 159] width 37 height 17
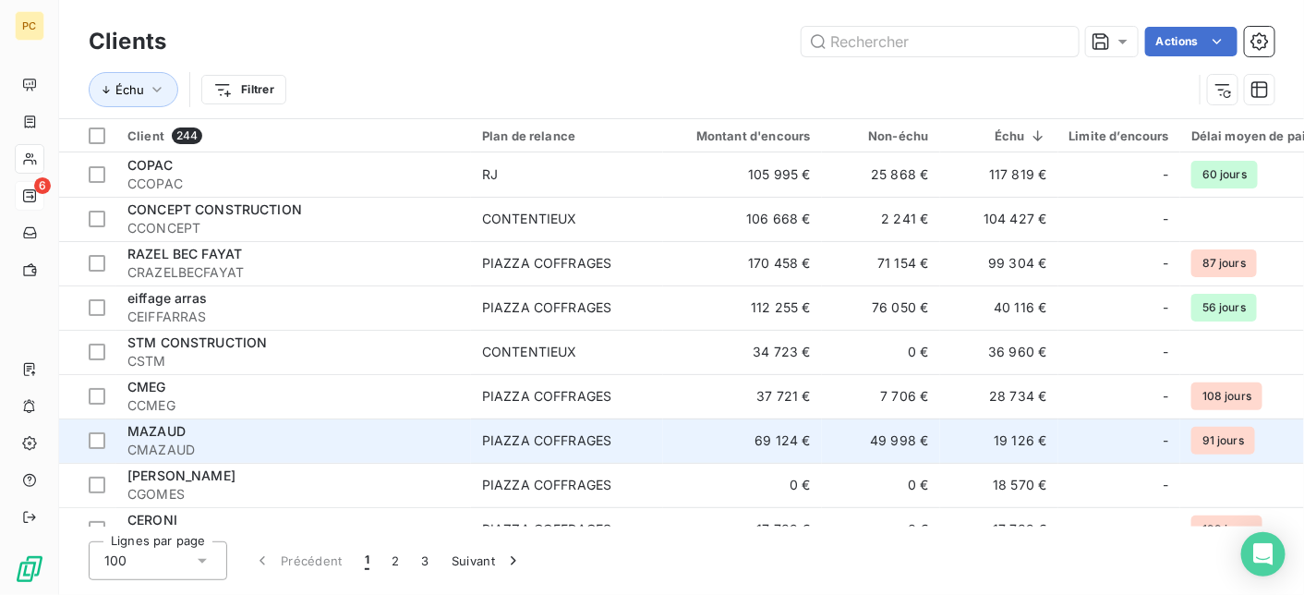
scroll to position [185, 0]
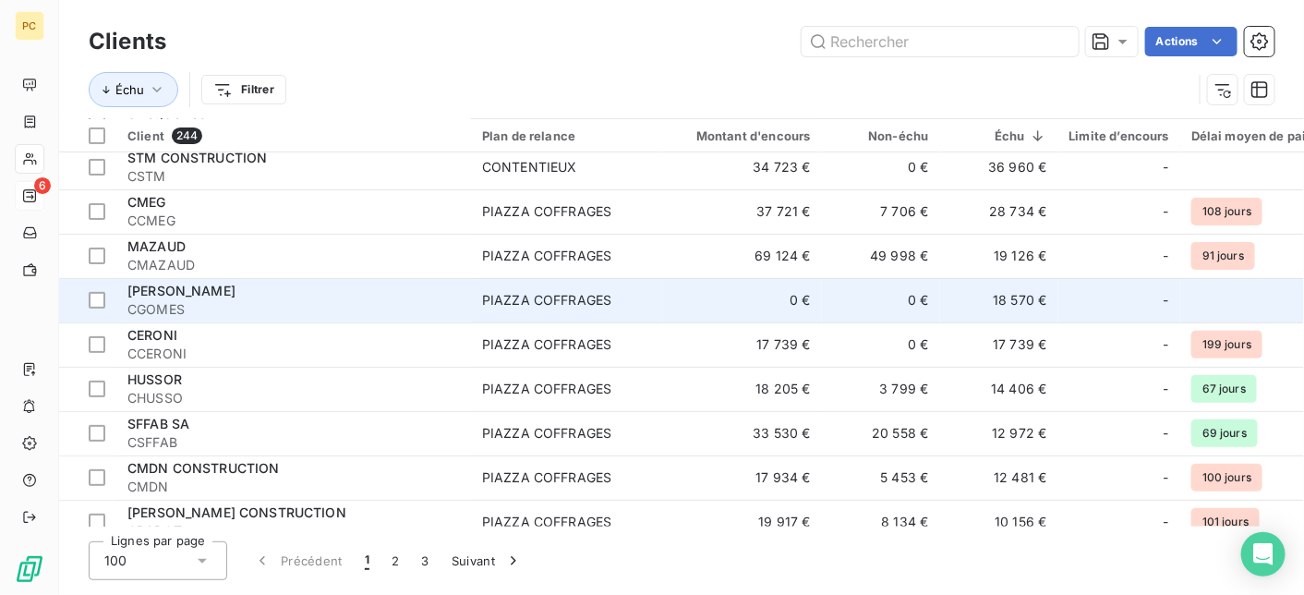
click at [1018, 295] on td "18 570 €" at bounding box center [999, 300] width 118 height 44
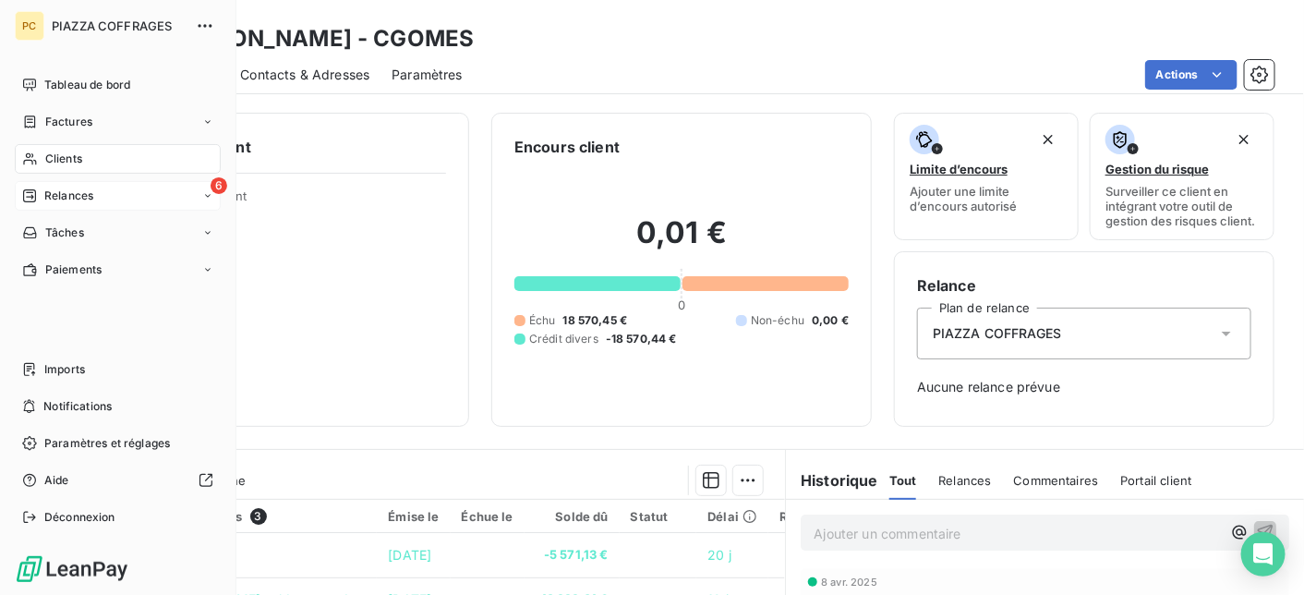
click at [71, 194] on span "Relances" at bounding box center [68, 196] width 49 height 17
